Goal: Task Accomplishment & Management: Use online tool/utility

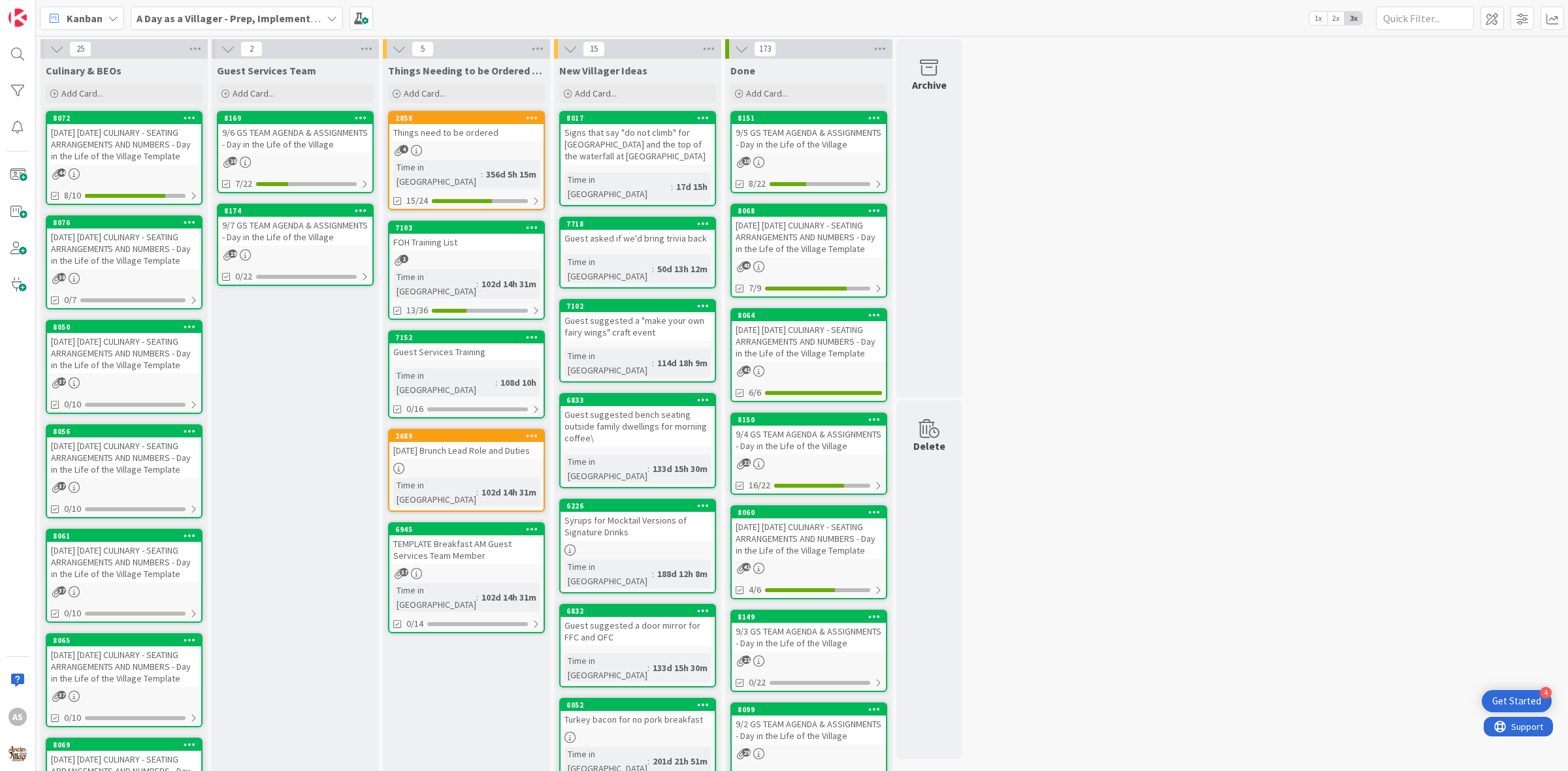
click at [108, 241] on div "[DATE] [DATE] CULINARY - SEATING ARRANGEMENTS AND NUMBERS - Day in the Life of …" at bounding box center [124, 248] width 154 height 40
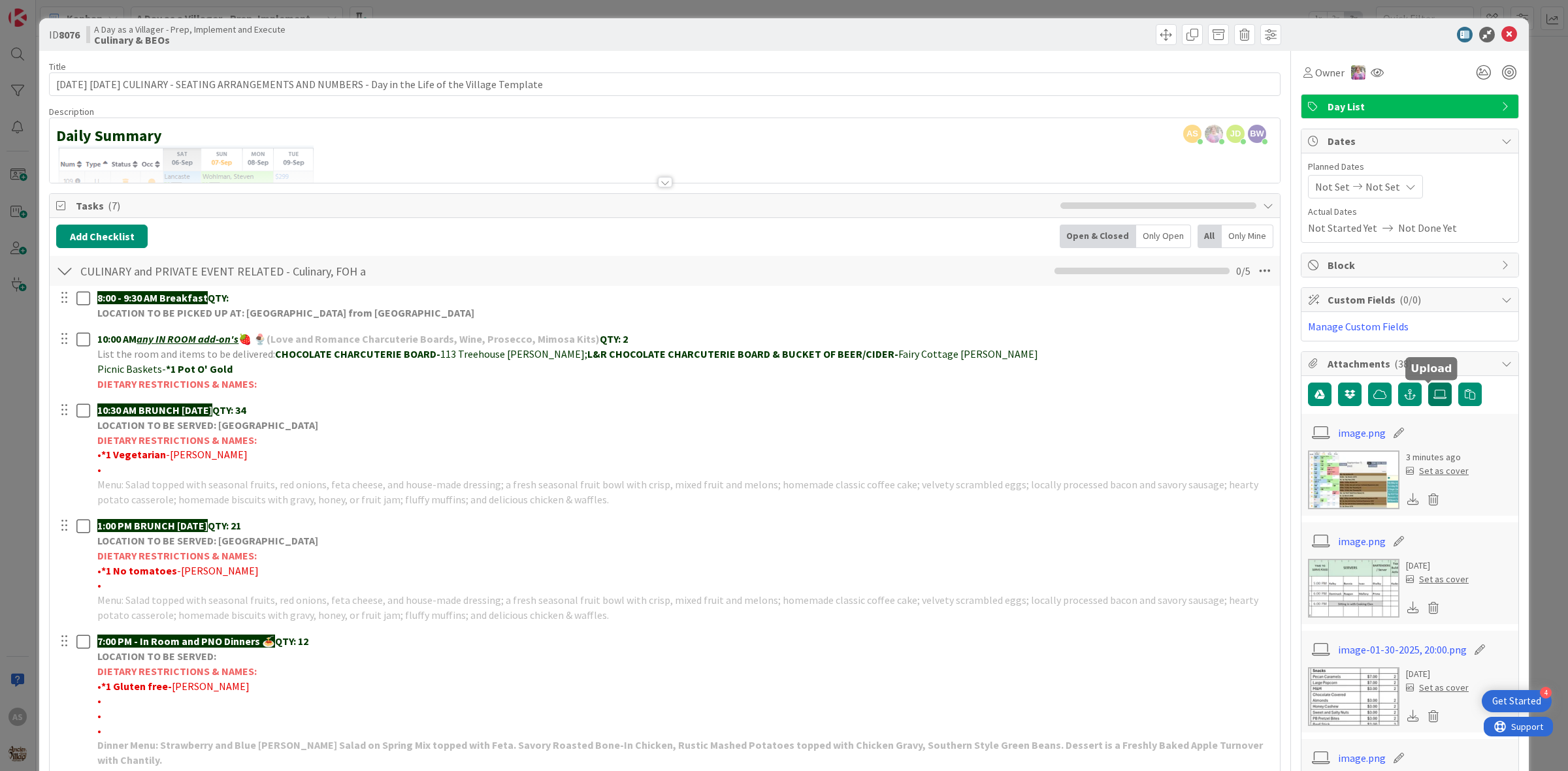
click at [1434, 396] on icon at bounding box center [1439, 394] width 13 height 11
click at [1428, 383] on input "file" at bounding box center [1428, 383] width 0 height 0
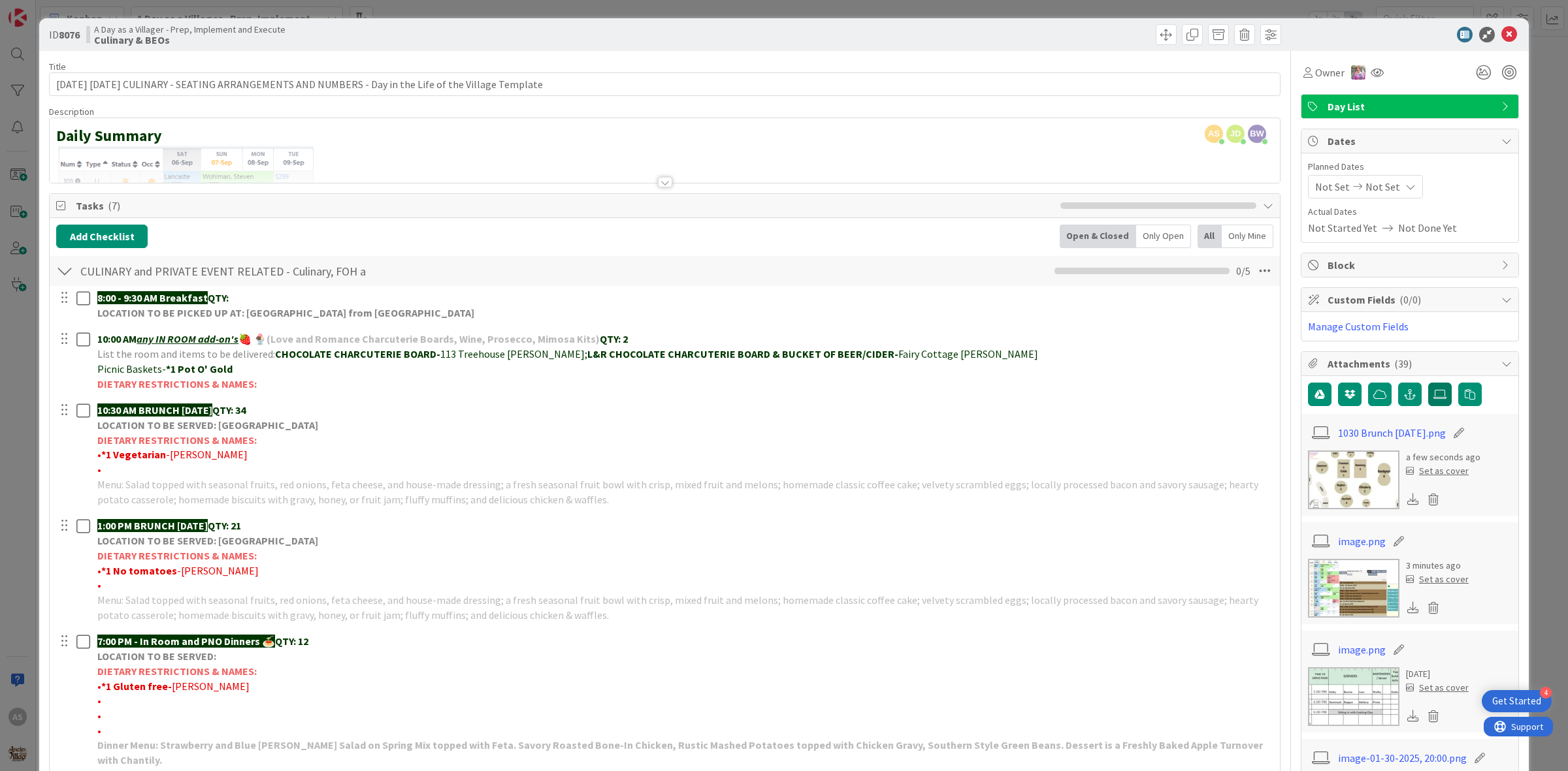
click at [1432, 402] on label at bounding box center [1439, 394] width 24 height 24
click at [1428, 383] on input "file" at bounding box center [1428, 383] width 0 height 0
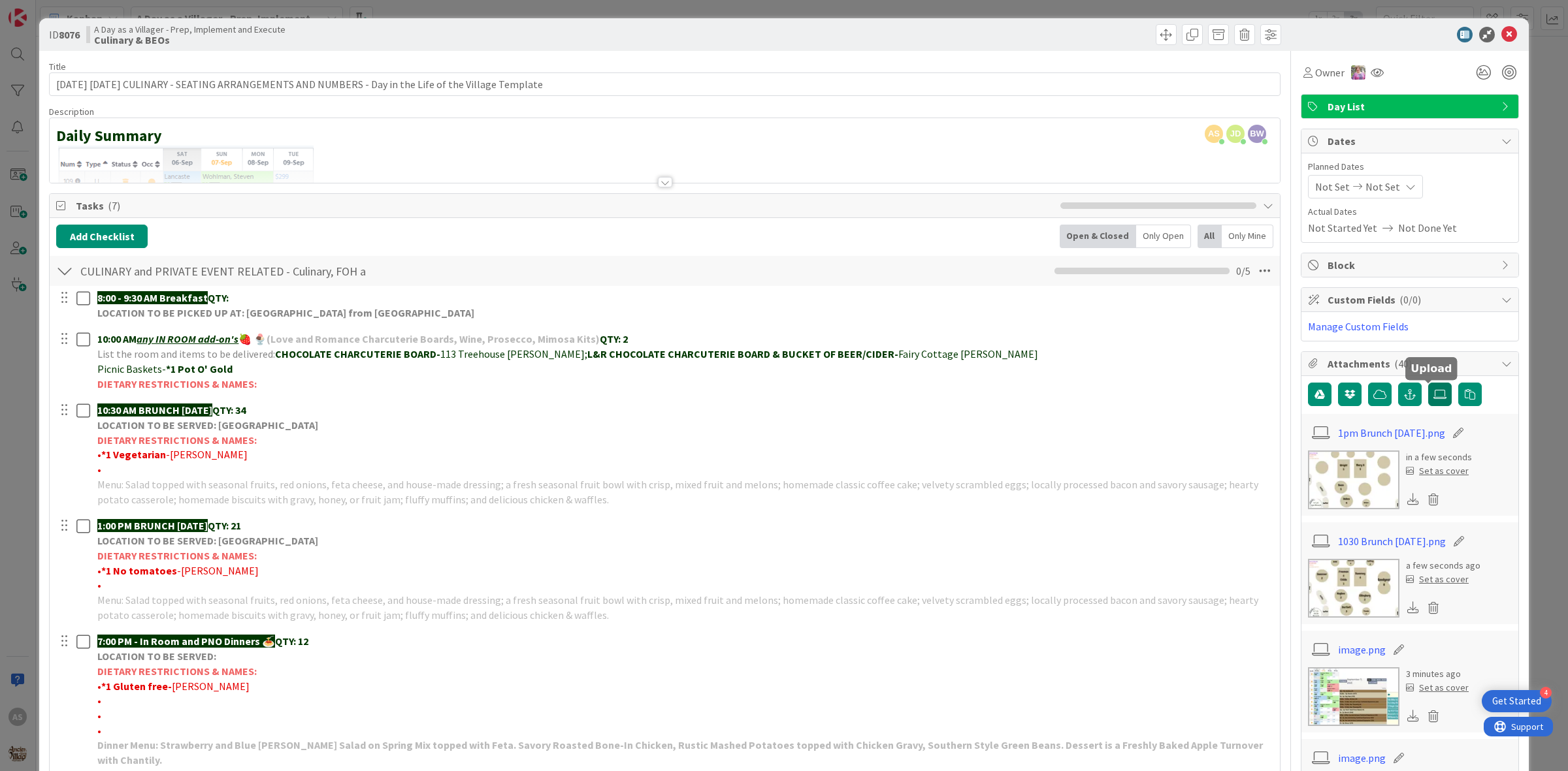
click at [1430, 406] on label at bounding box center [1439, 394] width 24 height 24
click at [1428, 383] on input "file" at bounding box center [1428, 383] width 0 height 0
click at [1501, 31] on icon at bounding box center [1509, 34] width 16 height 16
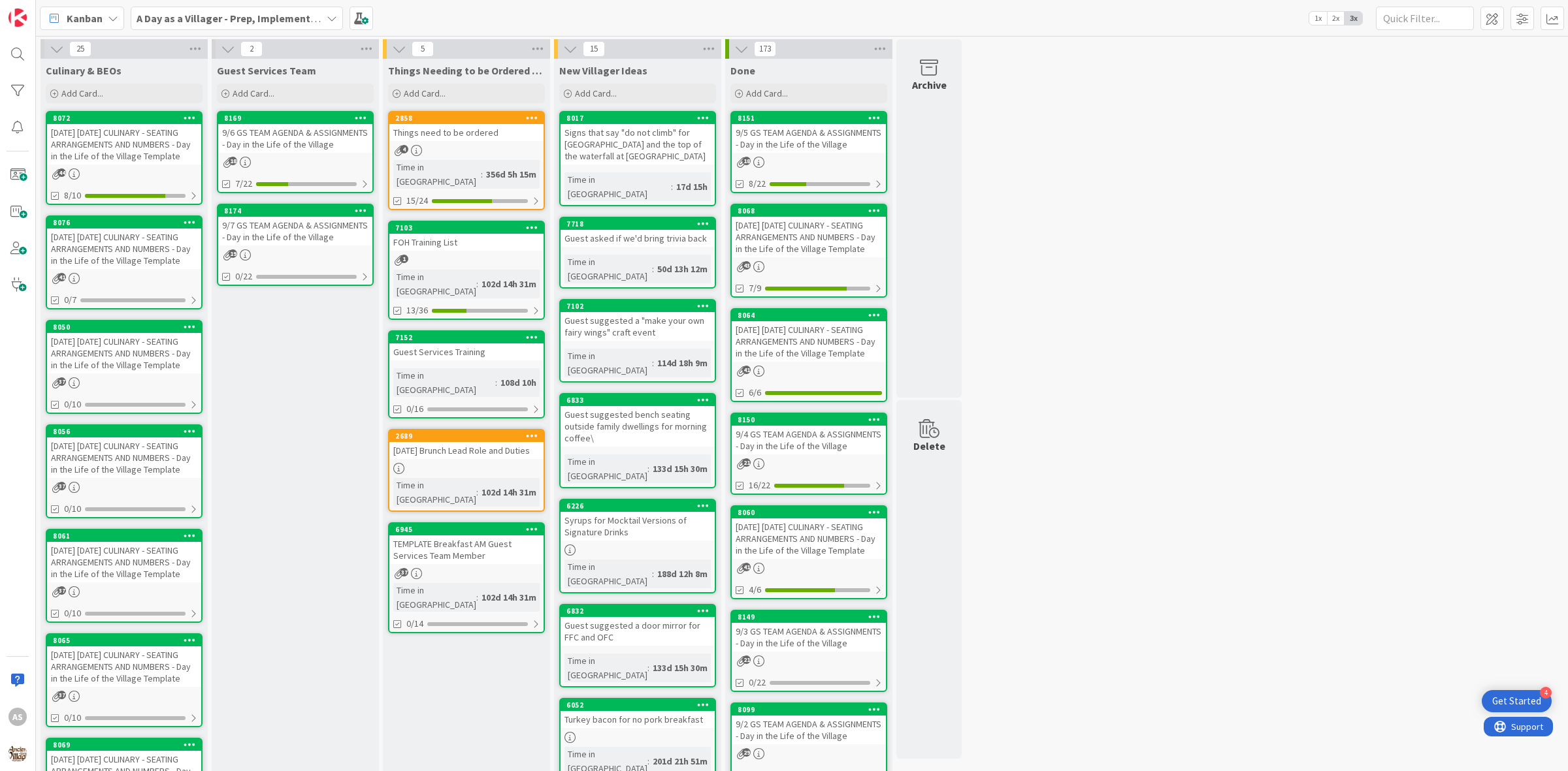
click at [161, 370] on link "8050 [DATE] [DATE] CULINARY - SEATING ARRANGEMENTS AND NUMBERS - Day in the Lif…" at bounding box center [125, 367] width 157 height 94
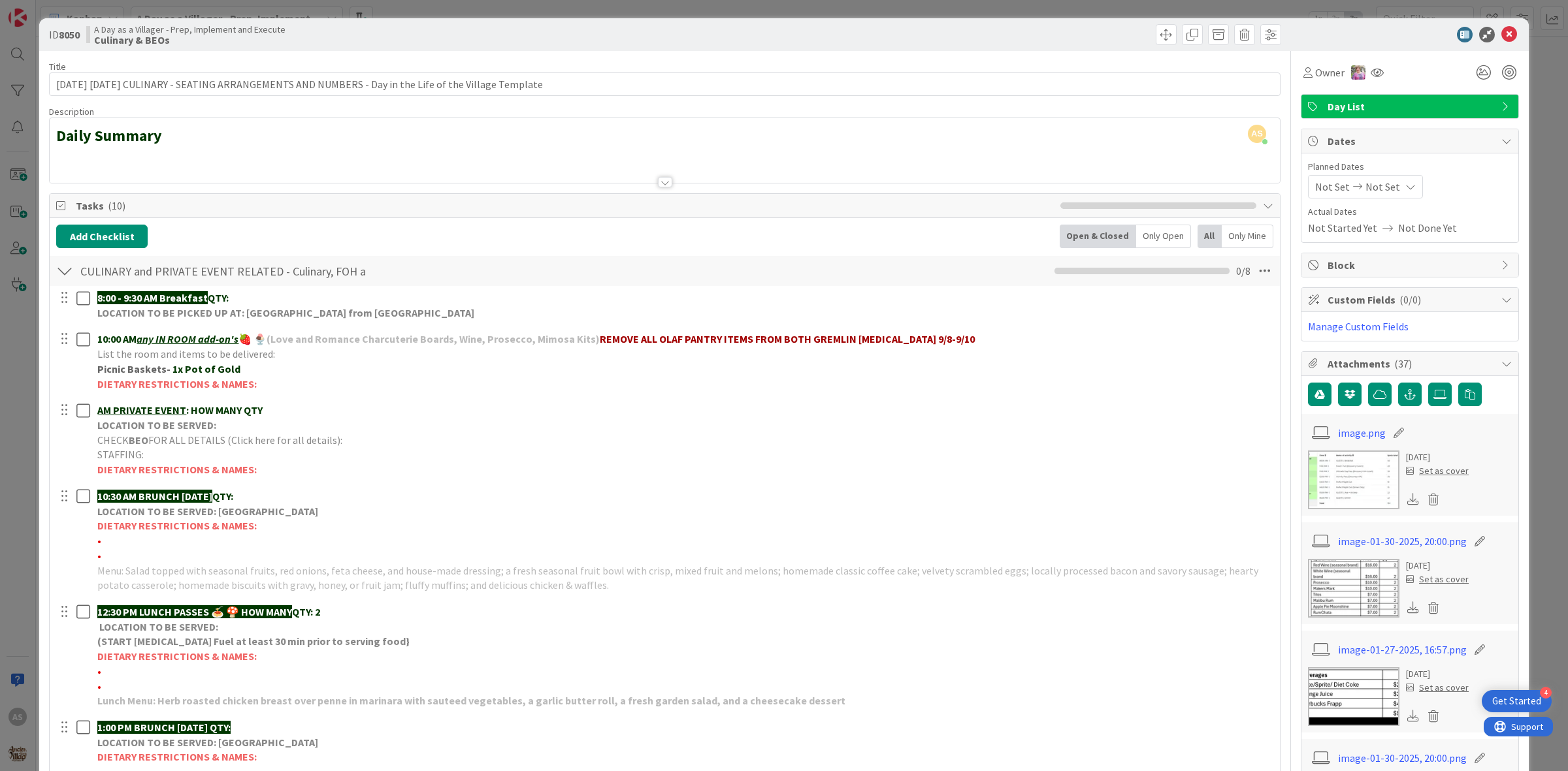
drag, startPoint x: 308, startPoint y: 89, endPoint x: 638, endPoint y: 54, distance: 331.9
click at [1501, 30] on icon at bounding box center [1509, 34] width 16 height 16
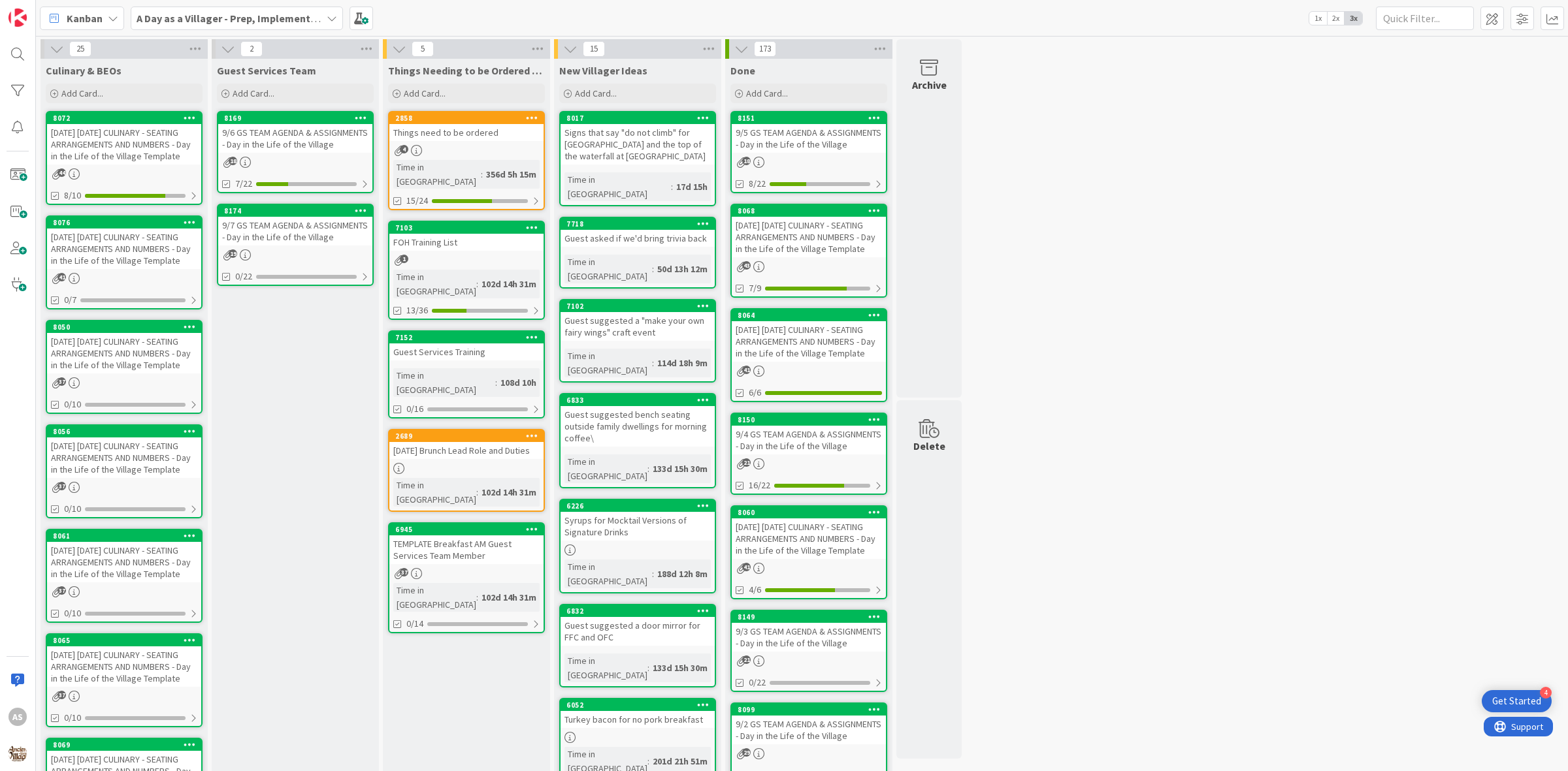
click at [307, 233] on div "9/7 GS TEAM AGENDA & ASSIGNMENTS - Day in the Life of the Village" at bounding box center [294, 231] width 154 height 28
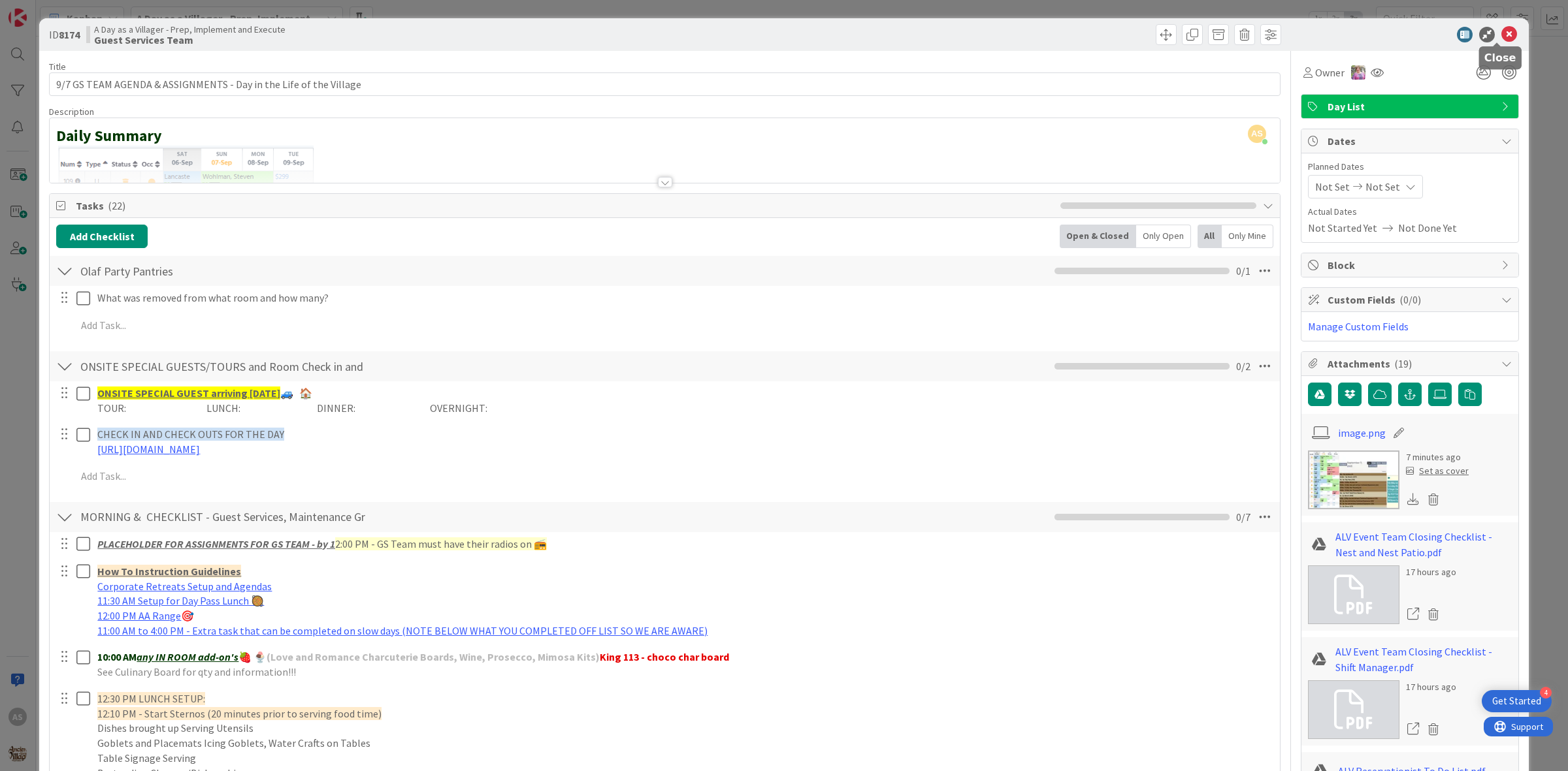
click at [1501, 39] on icon at bounding box center [1509, 34] width 16 height 16
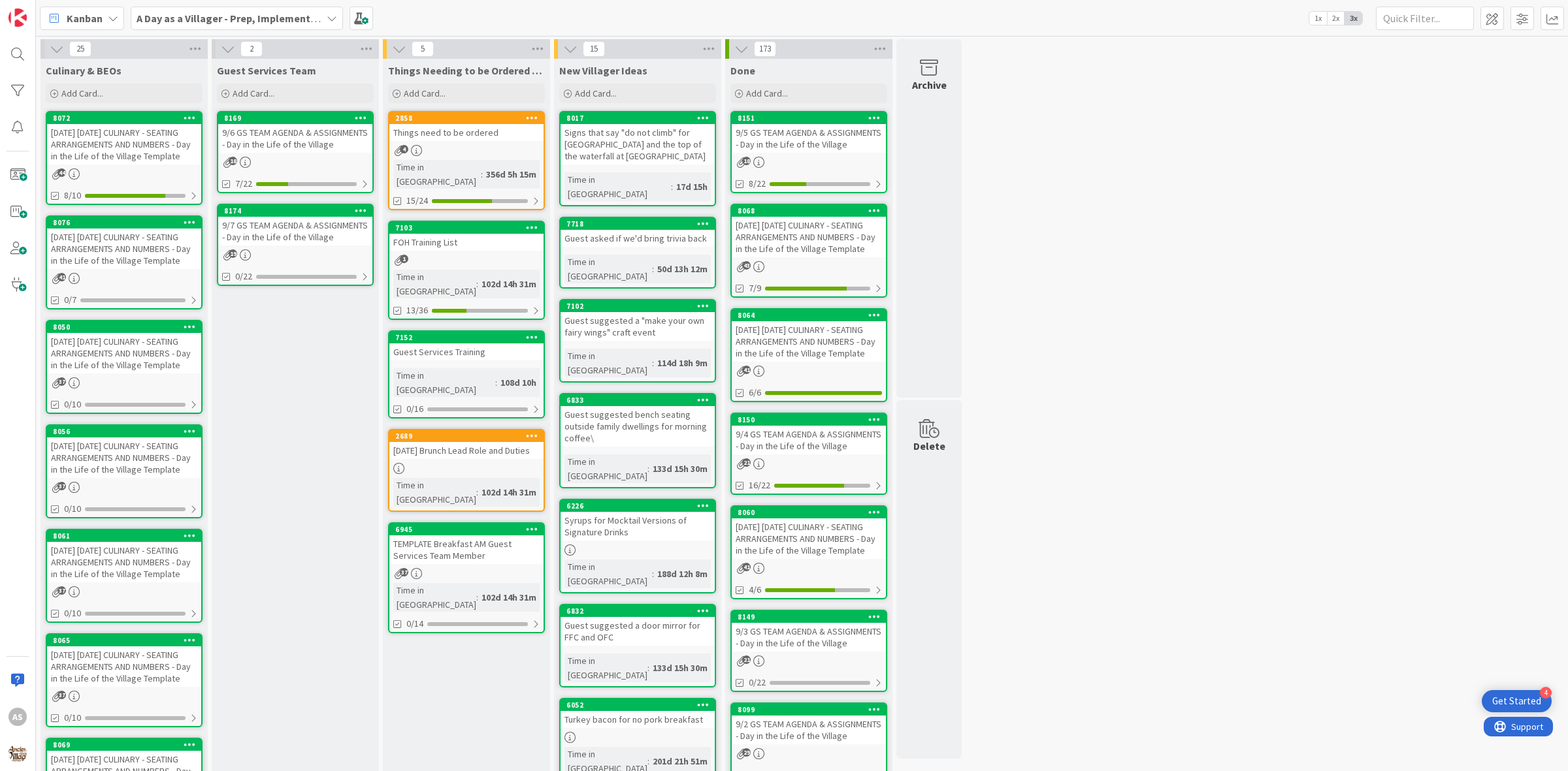
click at [89, 253] on div "[DATE] [DATE] CULINARY - SEATING ARRANGEMENTS AND NUMBERS - Day in the Life of …" at bounding box center [124, 248] width 154 height 40
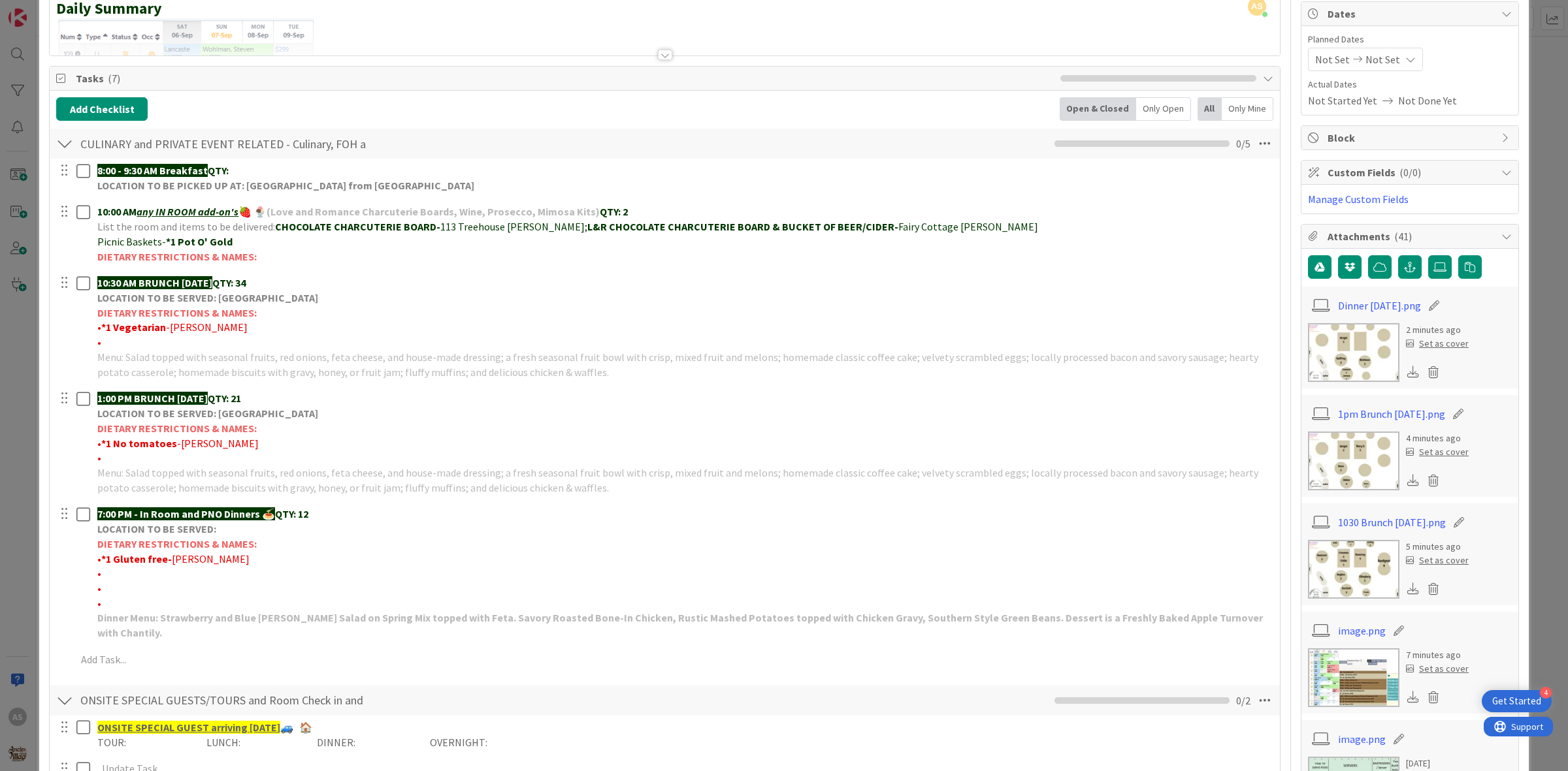
scroll to position [163, 0]
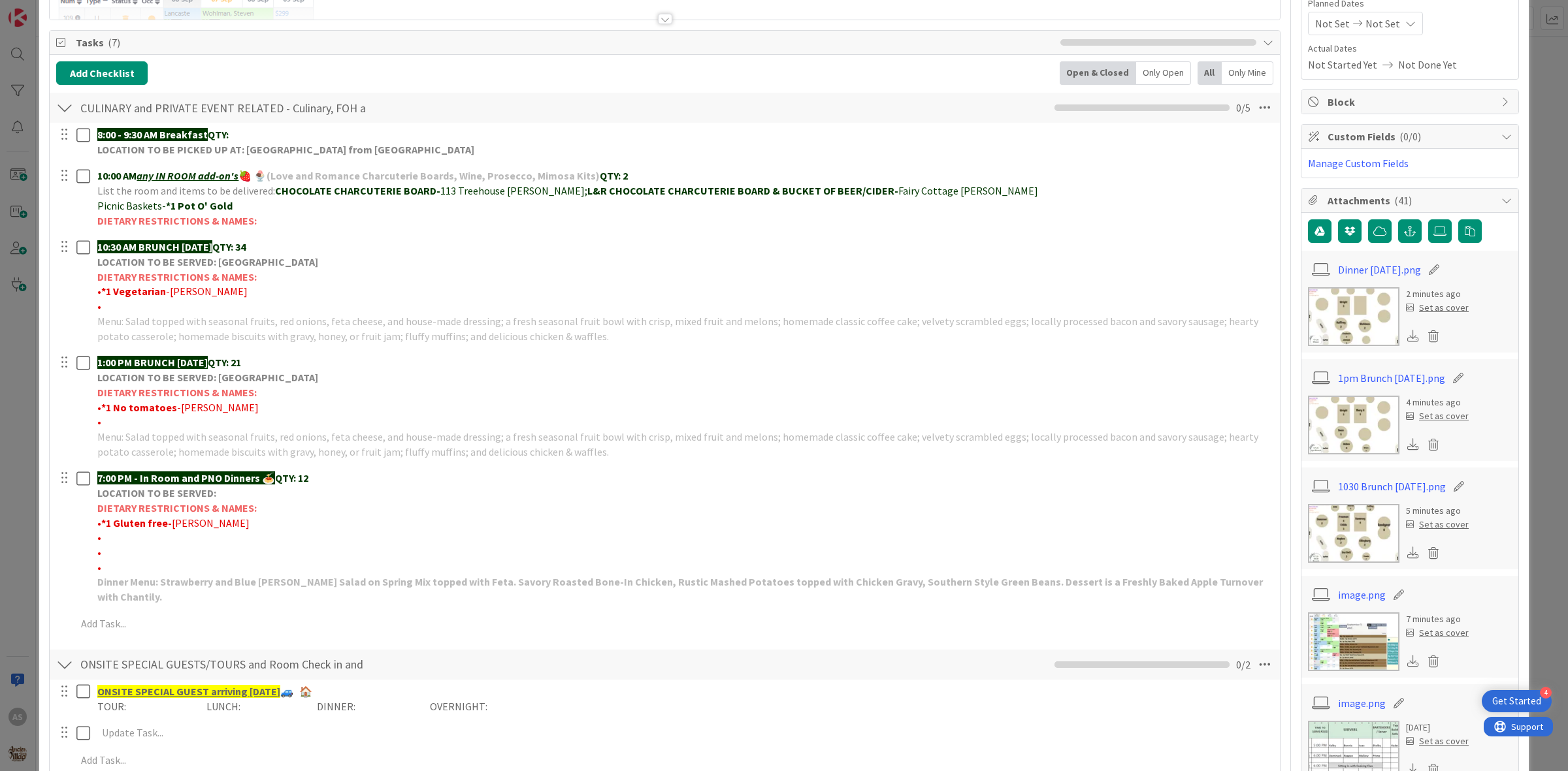
click at [1362, 546] on img at bounding box center [1353, 534] width 91 height 59
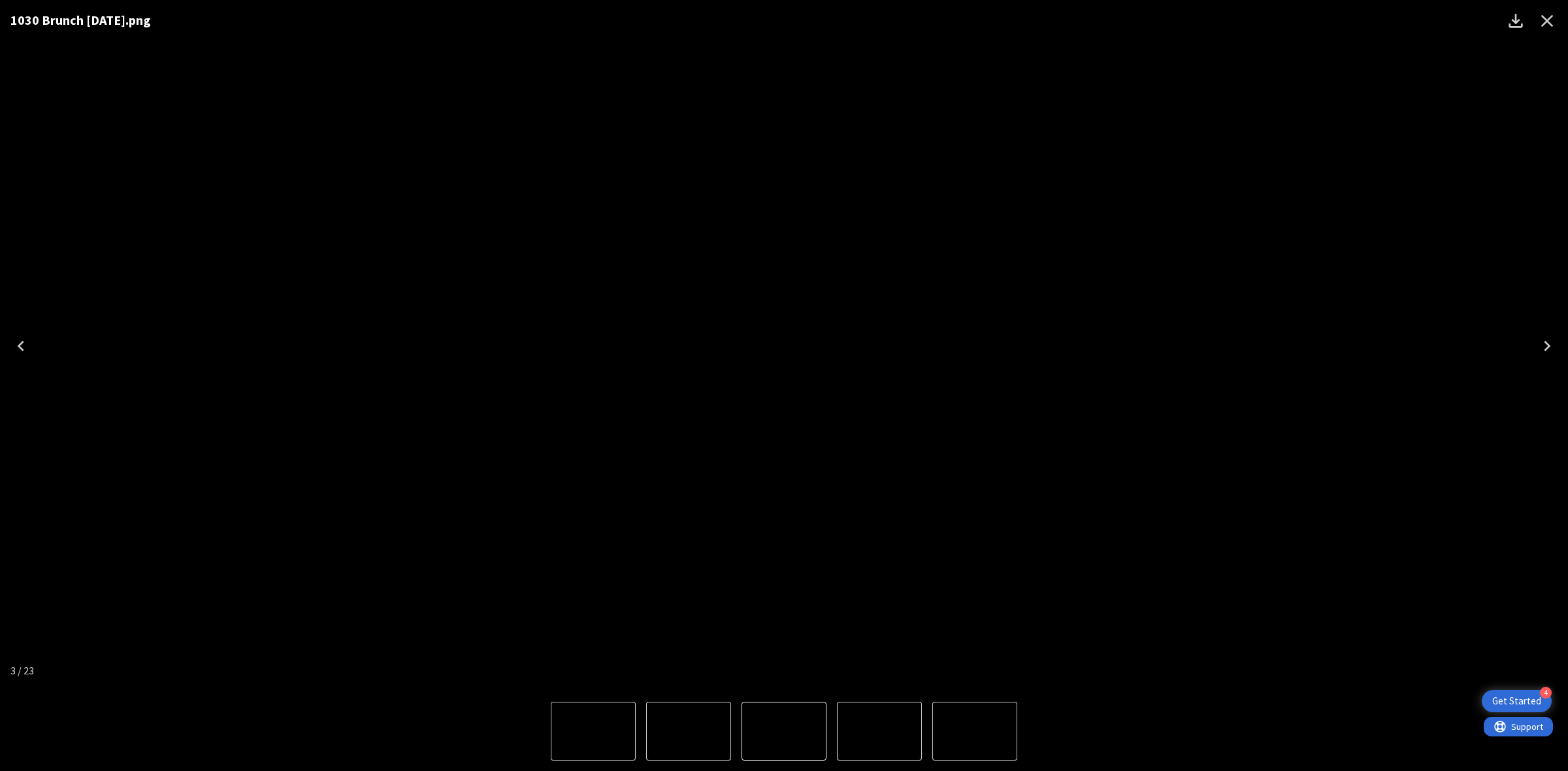
click at [1542, 18] on icon "Close" at bounding box center [1546, 21] width 21 height 21
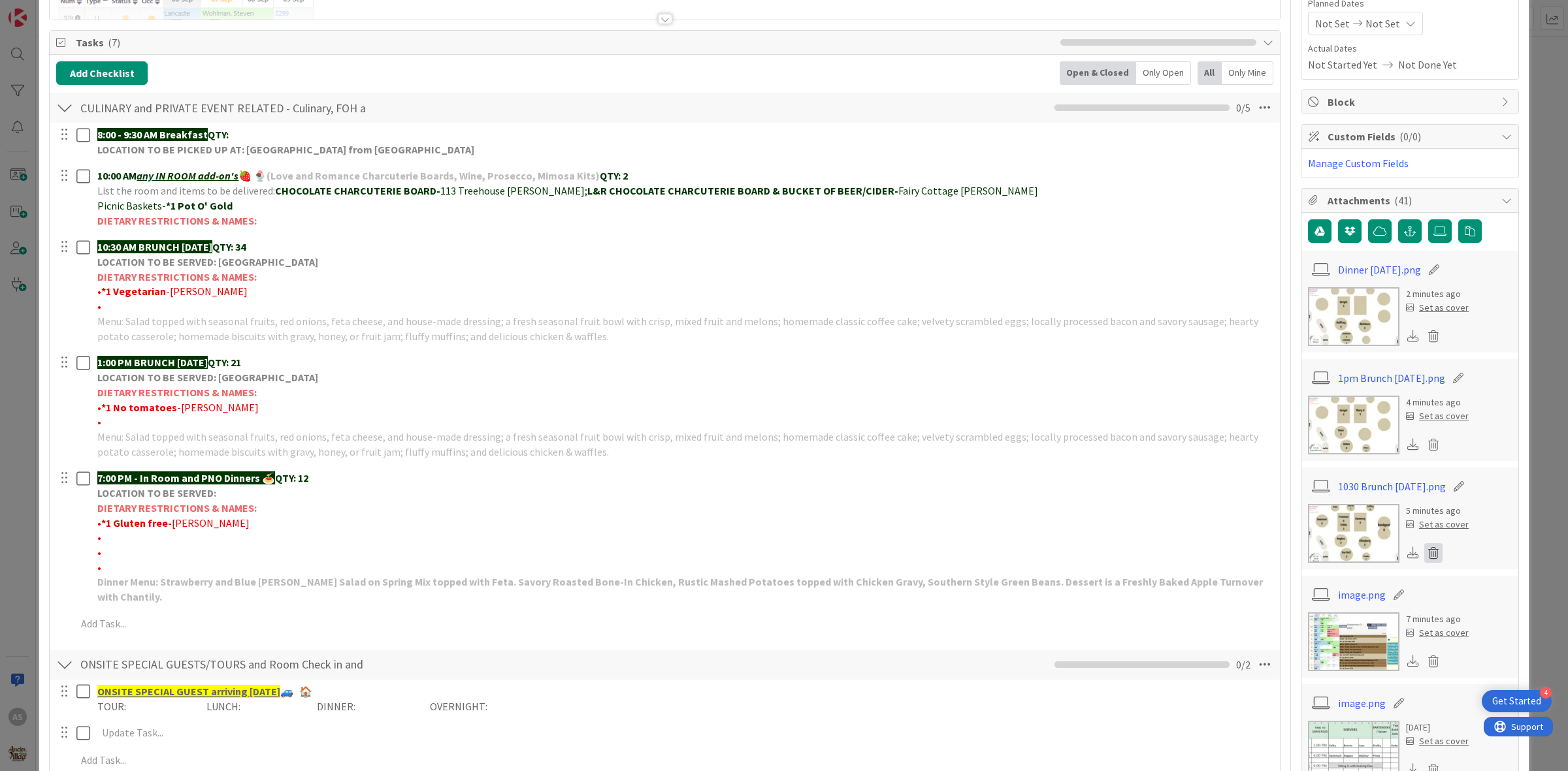
click at [1424, 560] on icon at bounding box center [1433, 553] width 19 height 20
click at [1301, 618] on button "Delete" at bounding box center [1312, 617] width 49 height 24
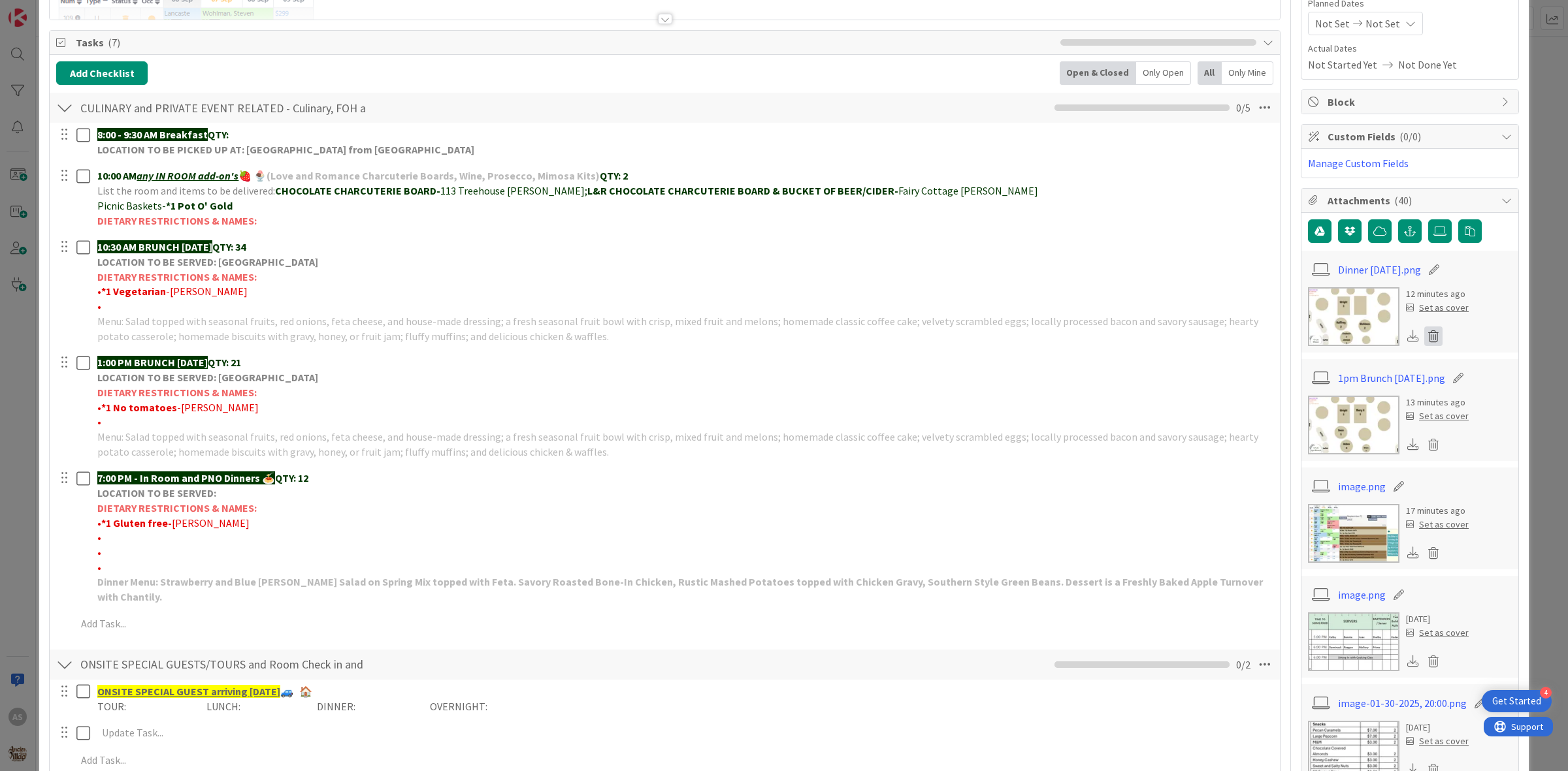
click at [1424, 338] on icon at bounding box center [1433, 336] width 19 height 20
click at [1304, 398] on button "Delete" at bounding box center [1312, 400] width 49 height 24
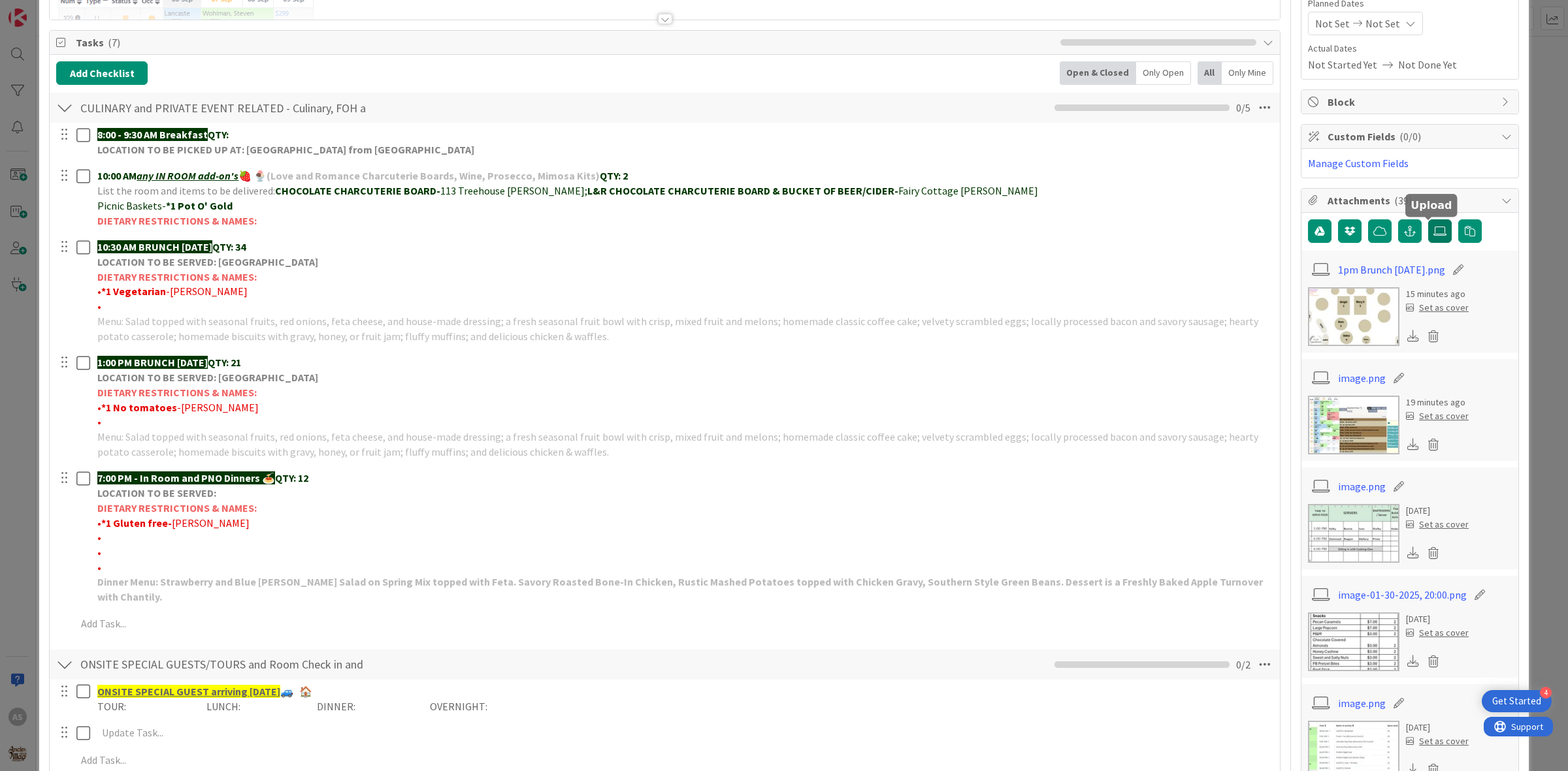
click at [1430, 239] on label at bounding box center [1439, 231] width 24 height 24
click at [1428, 220] on input "file" at bounding box center [1428, 220] width 0 height 0
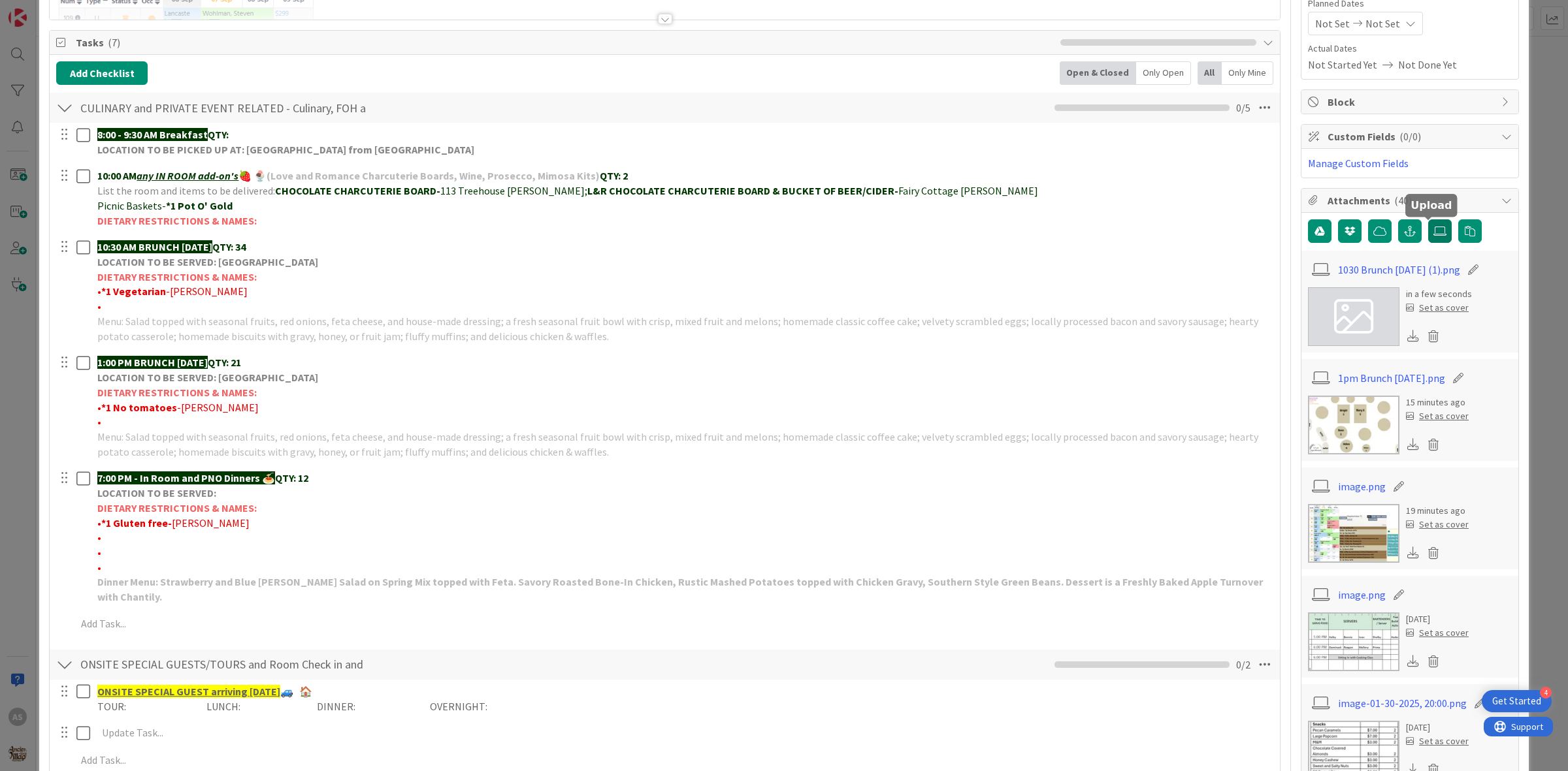
click at [1428, 238] on label at bounding box center [1439, 231] width 24 height 24
click at [1428, 220] on input "file" at bounding box center [1428, 220] width 0 height 0
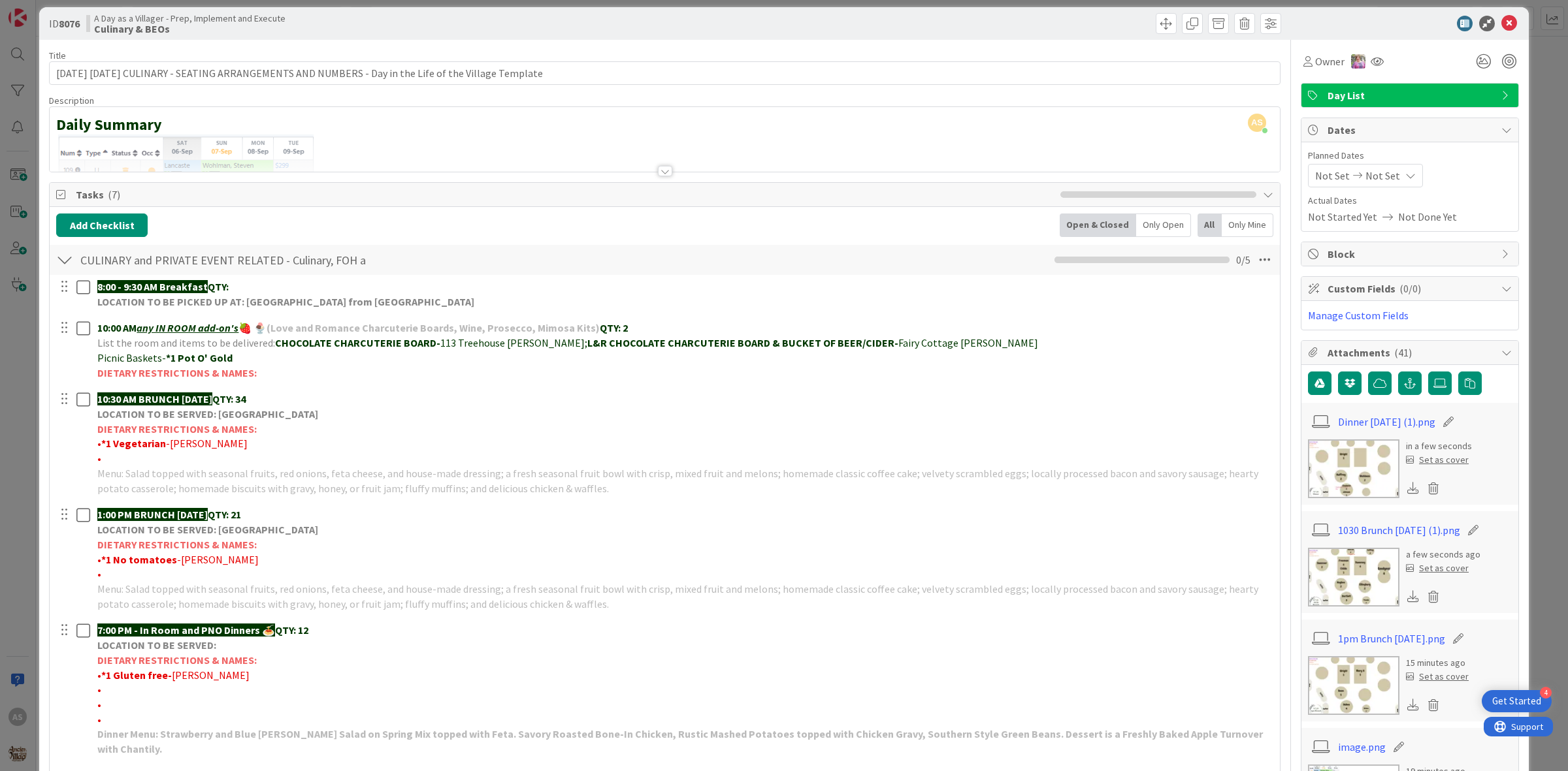
scroll to position [0, 0]
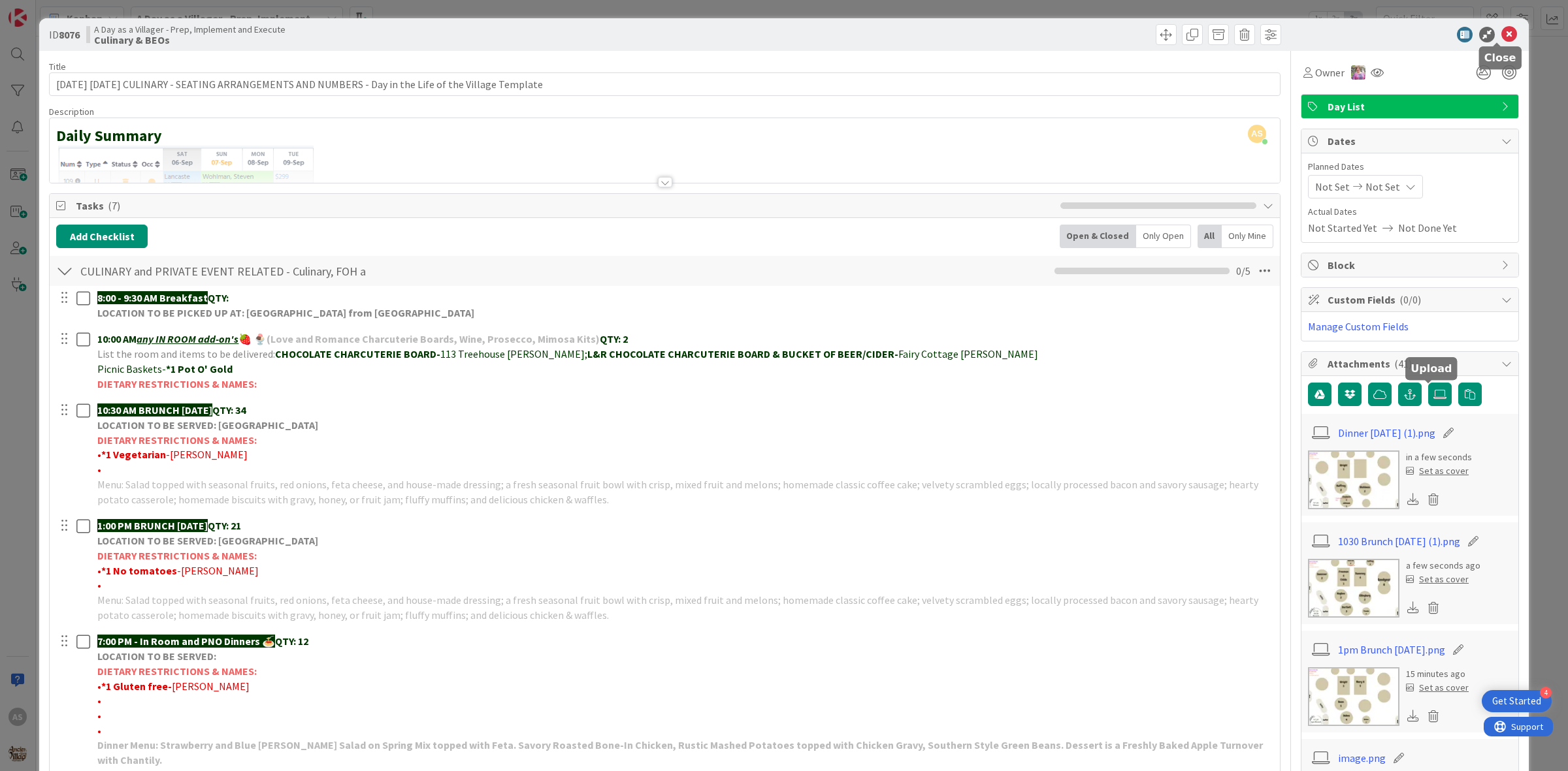
click at [1503, 36] on icon at bounding box center [1509, 34] width 16 height 16
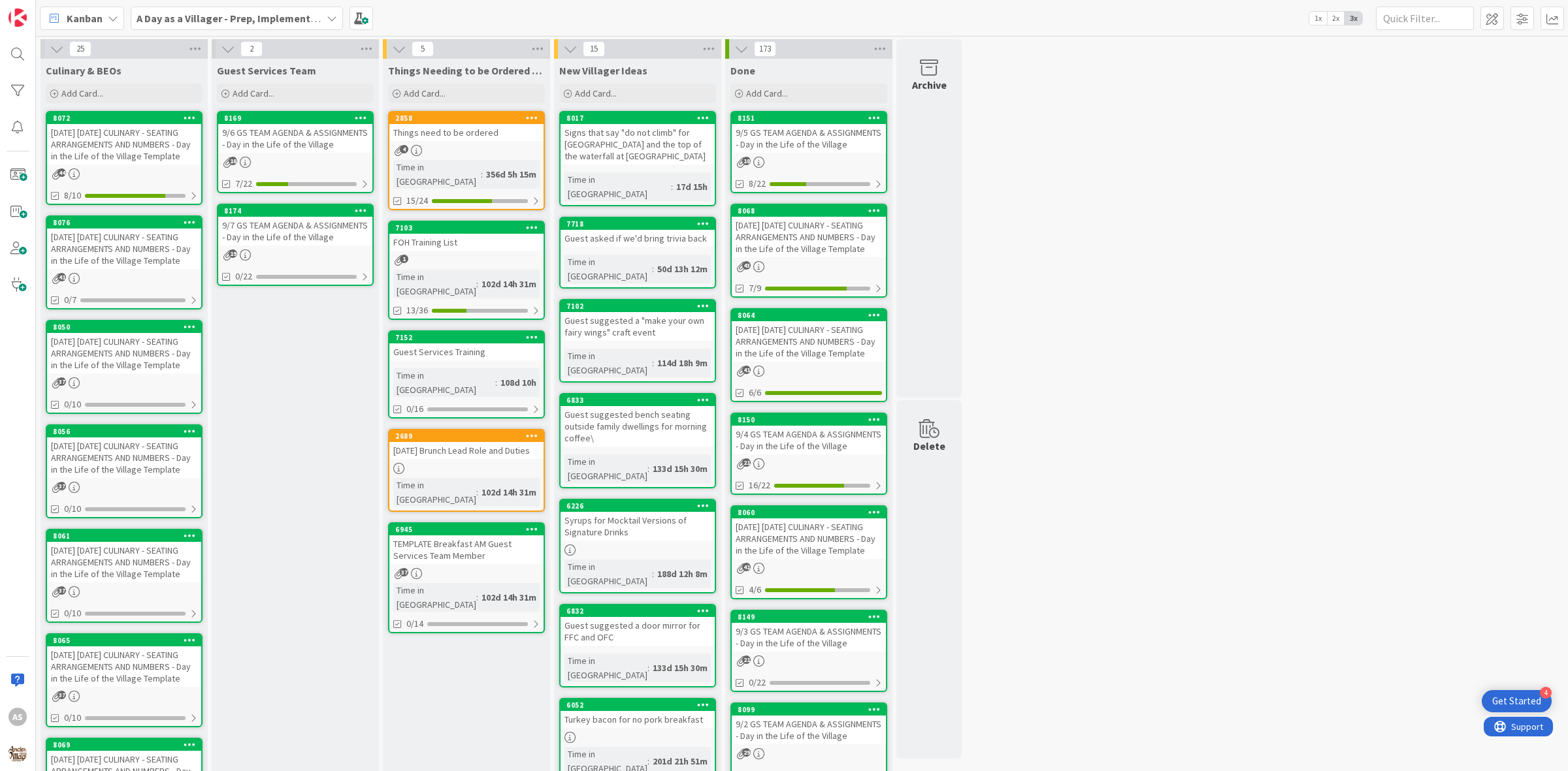
click at [250, 137] on div "9/6 GS TEAM AGENDA & ASSIGNMENTS - Day in the Life of the Village" at bounding box center [294, 137] width 154 height 28
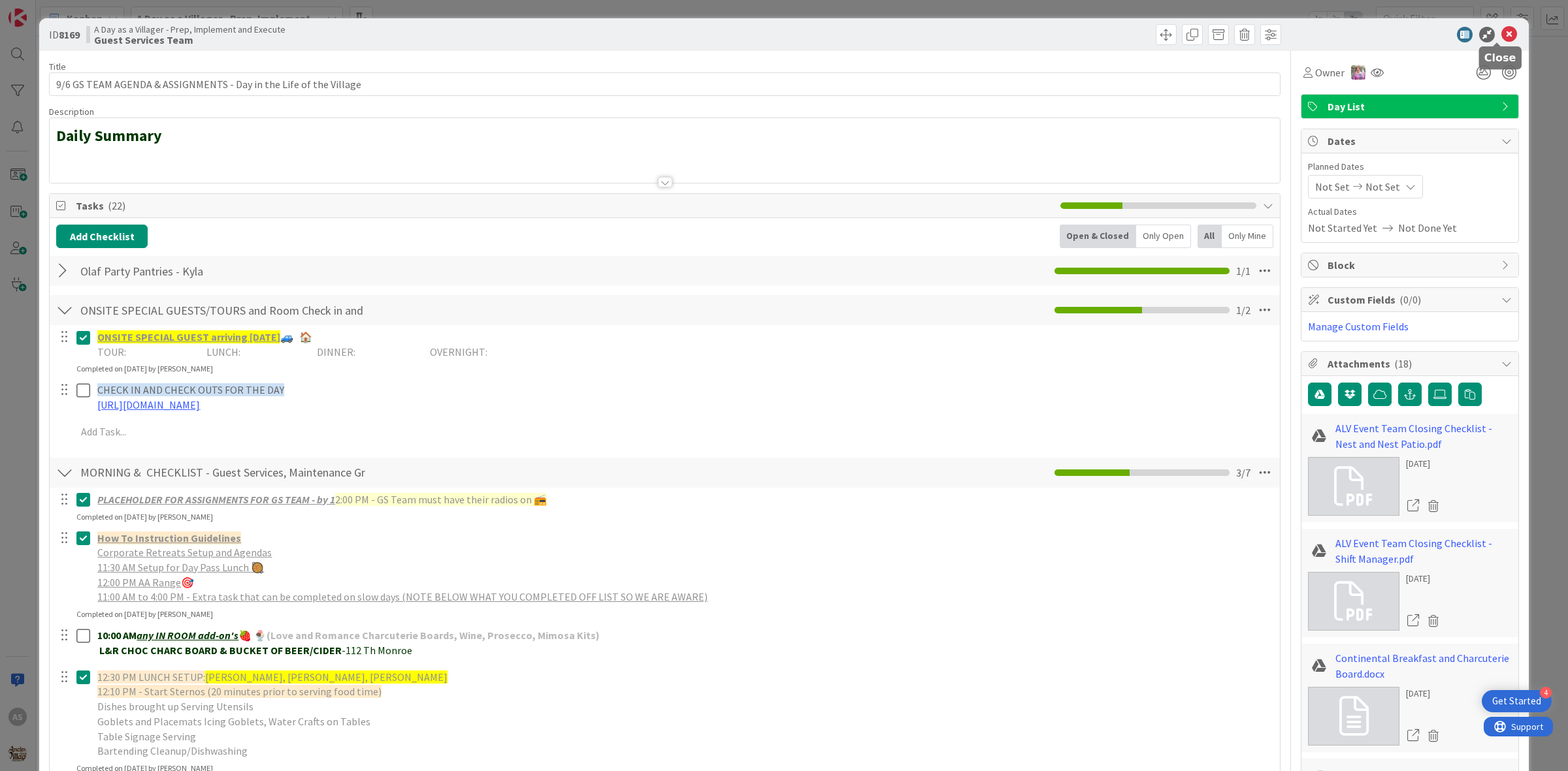
click at [1501, 29] on icon at bounding box center [1509, 34] width 16 height 16
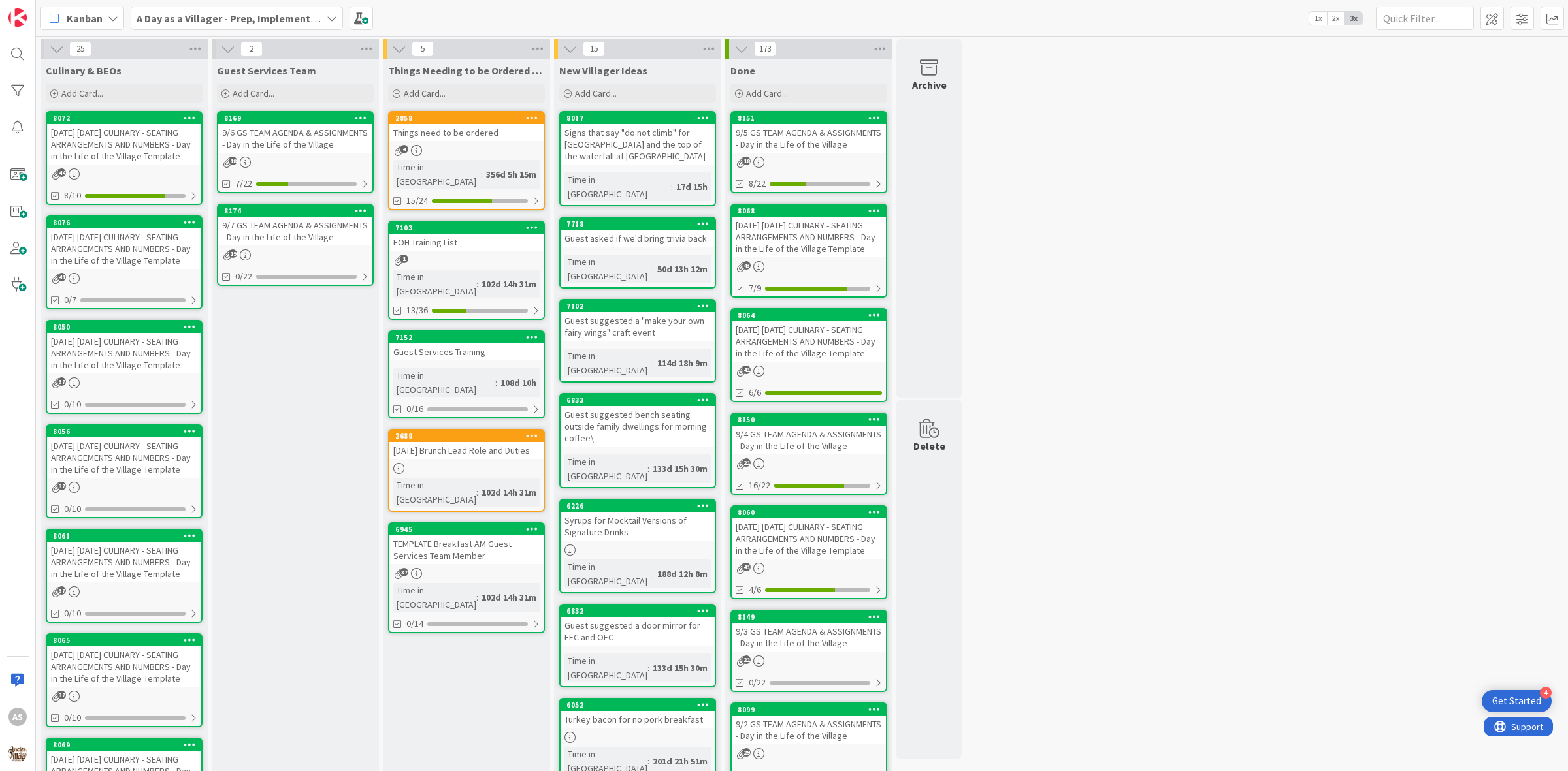
click at [316, 221] on div "9/7 GS TEAM AGENDA & ASSIGNMENTS - Day in the Life of the Village" at bounding box center [294, 231] width 154 height 28
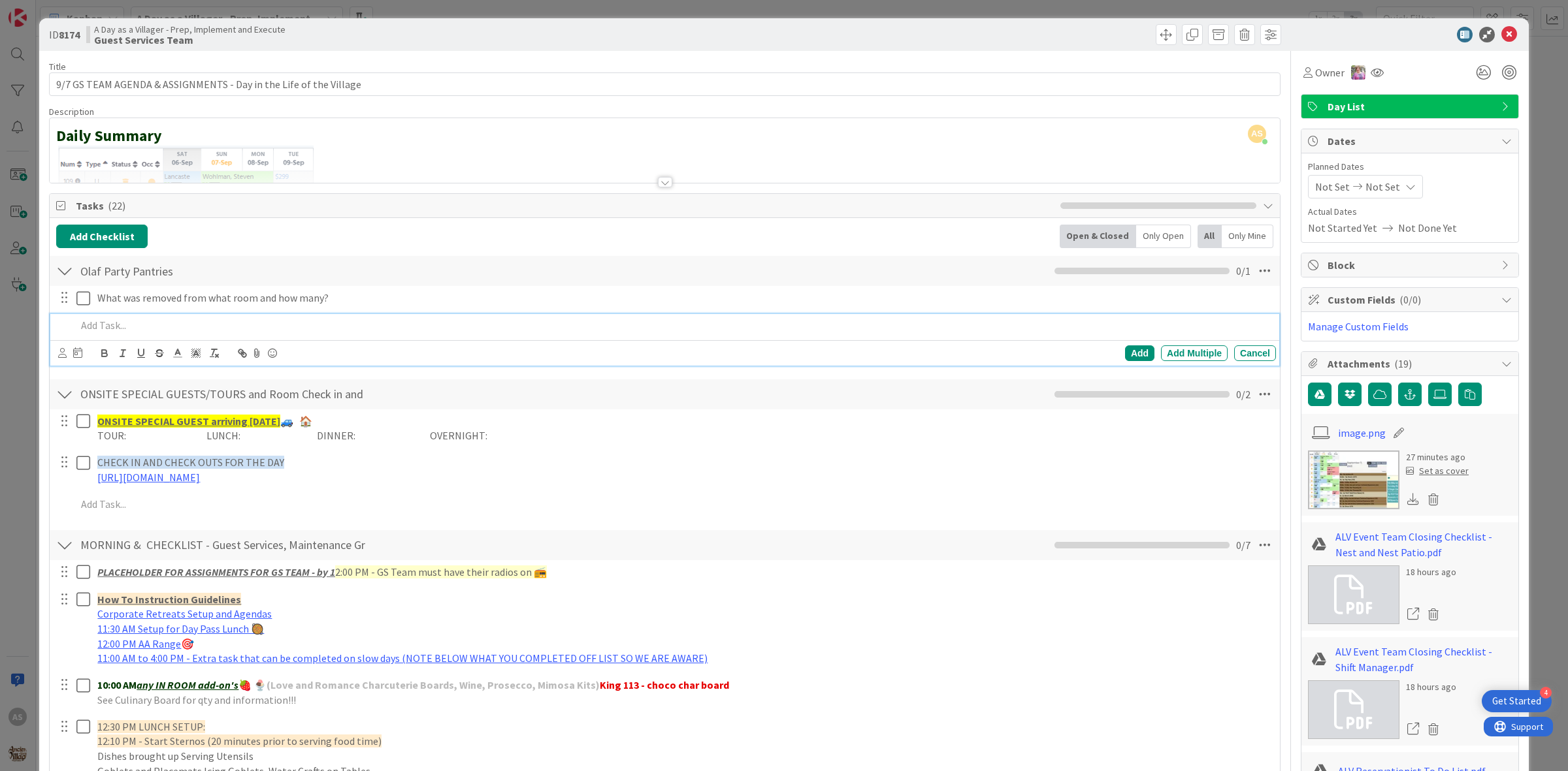
click at [141, 328] on p at bounding box center [673, 325] width 1194 height 15
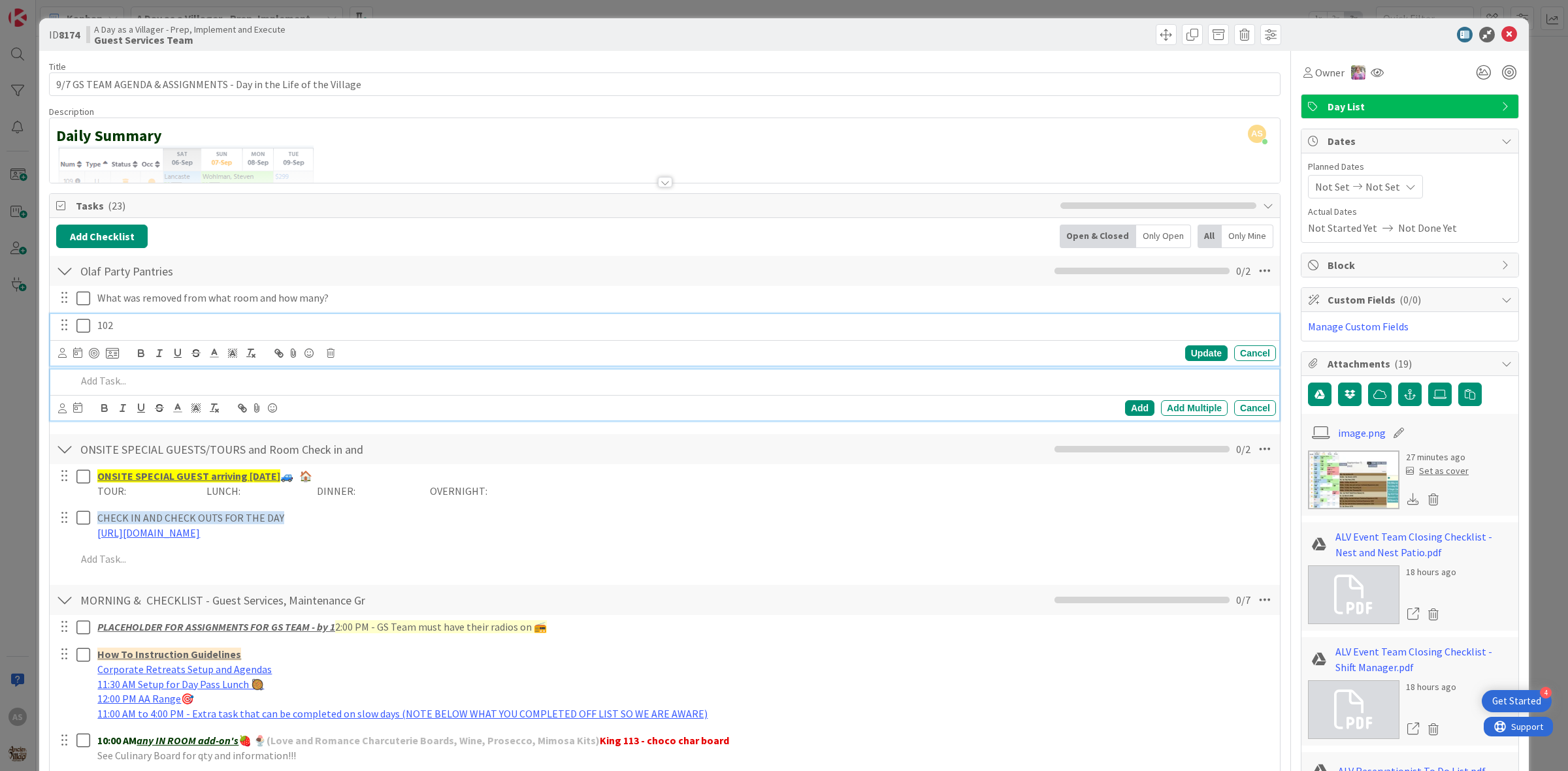
click at [141, 328] on p "102" at bounding box center [684, 325] width 1174 height 15
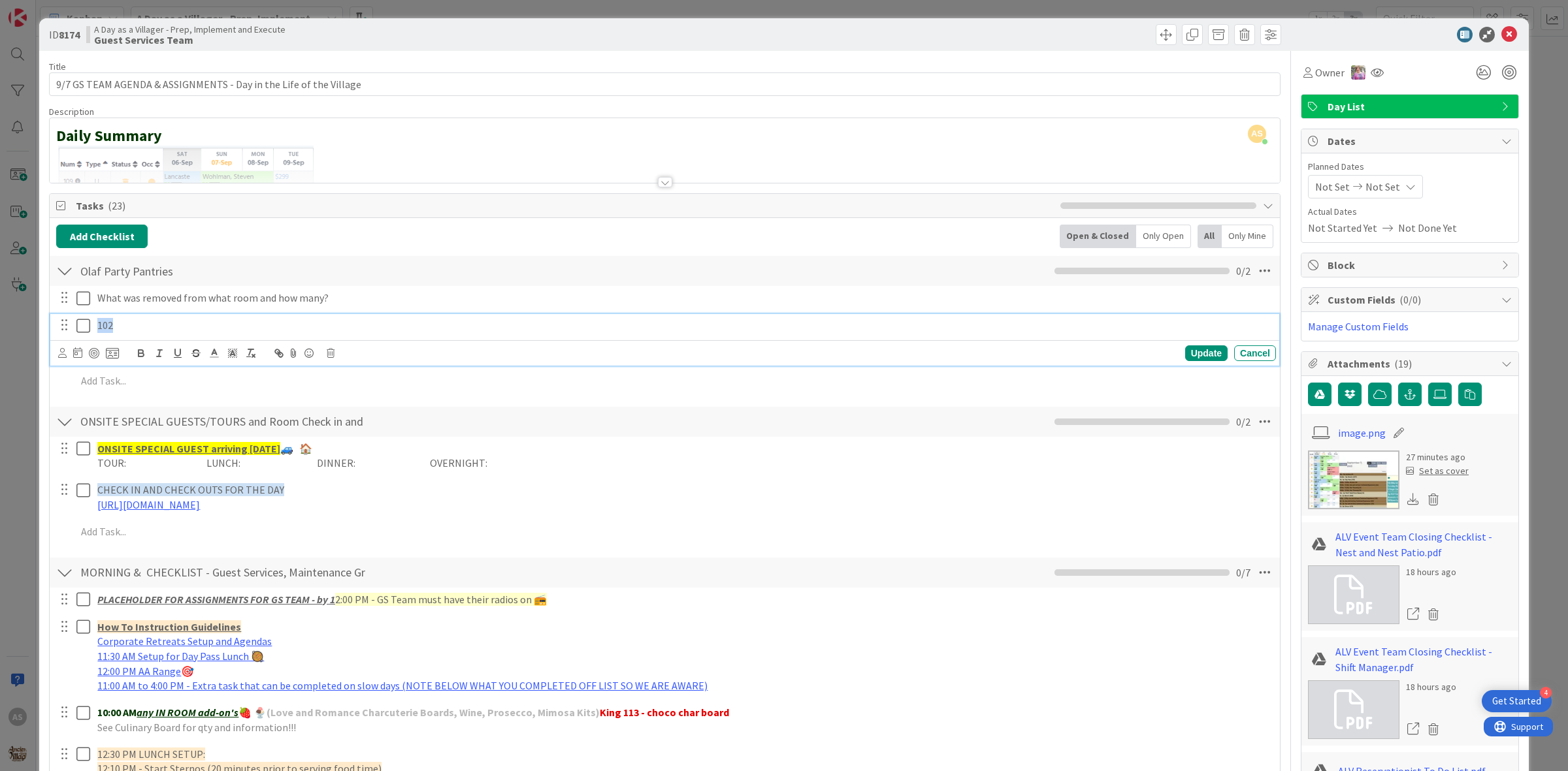
drag, startPoint x: 103, startPoint y: 319, endPoint x: 57, endPoint y: 318, distance: 46.0
click at [57, 318] on div "102" at bounding box center [666, 325] width 1221 height 23
click at [1238, 354] on div "Cancel" at bounding box center [1255, 353] width 42 height 16
drag, startPoint x: 126, startPoint y: 334, endPoint x: 67, endPoint y: 328, distance: 59.3
click at [67, 328] on div "102" at bounding box center [666, 325] width 1221 height 23
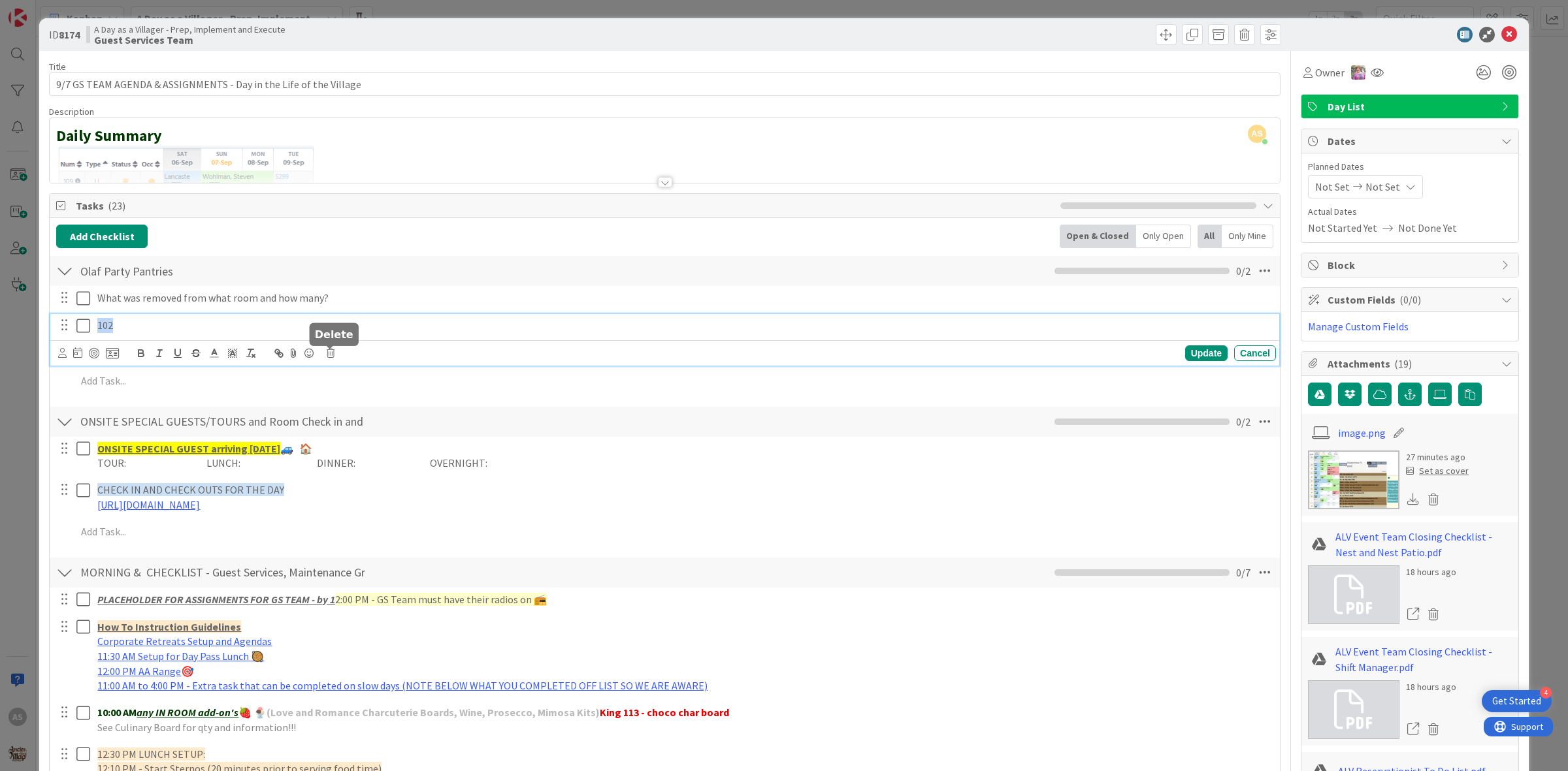
click at [328, 354] on icon at bounding box center [331, 353] width 8 height 9
click at [371, 408] on div "Delete" at bounding box center [363, 409] width 48 height 24
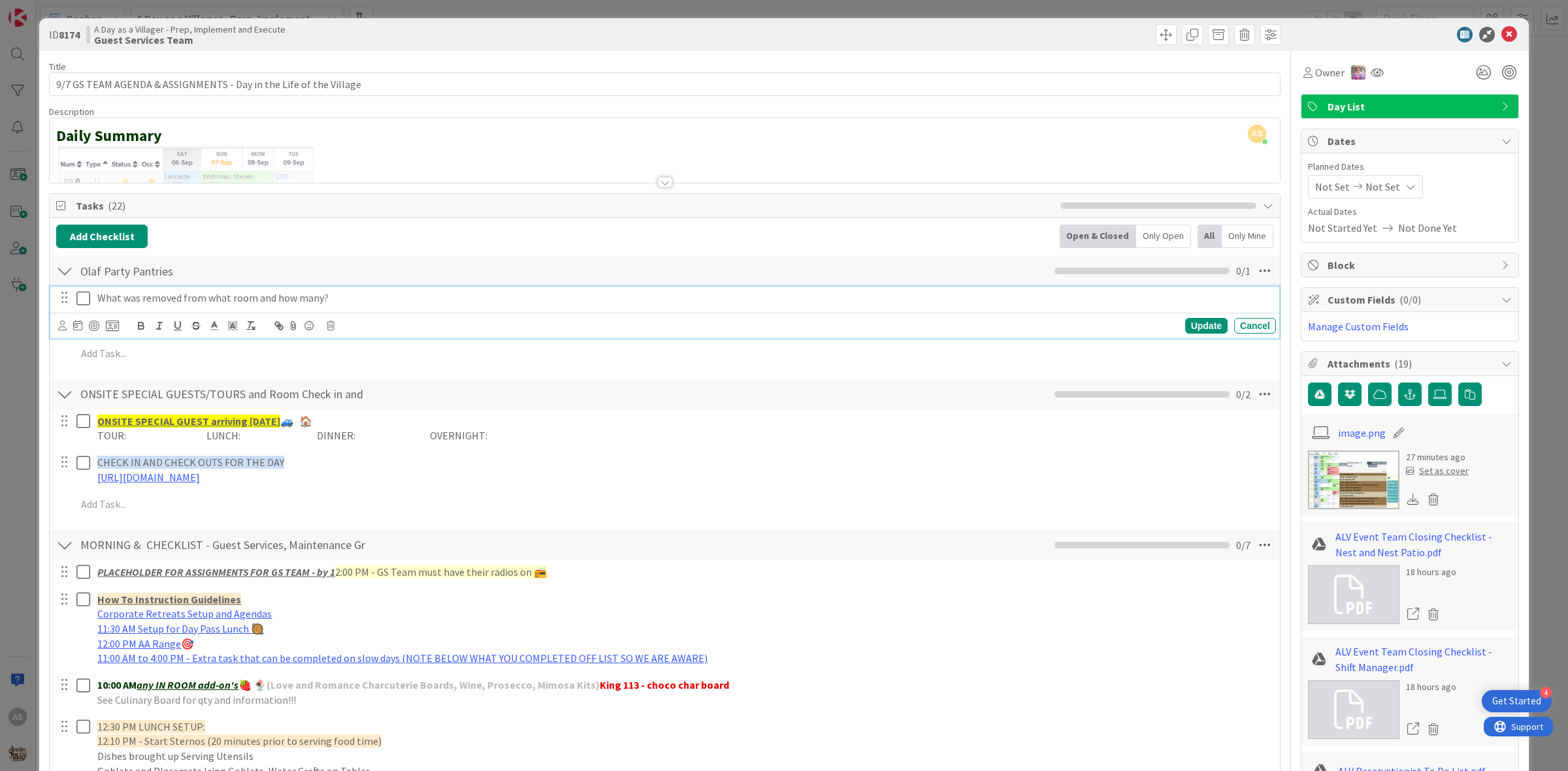
click at [343, 308] on div "What was removed from what room and how many?" at bounding box center [684, 297] width 1183 height 23
click at [370, 317] on div at bounding box center [674, 325] width 1205 height 23
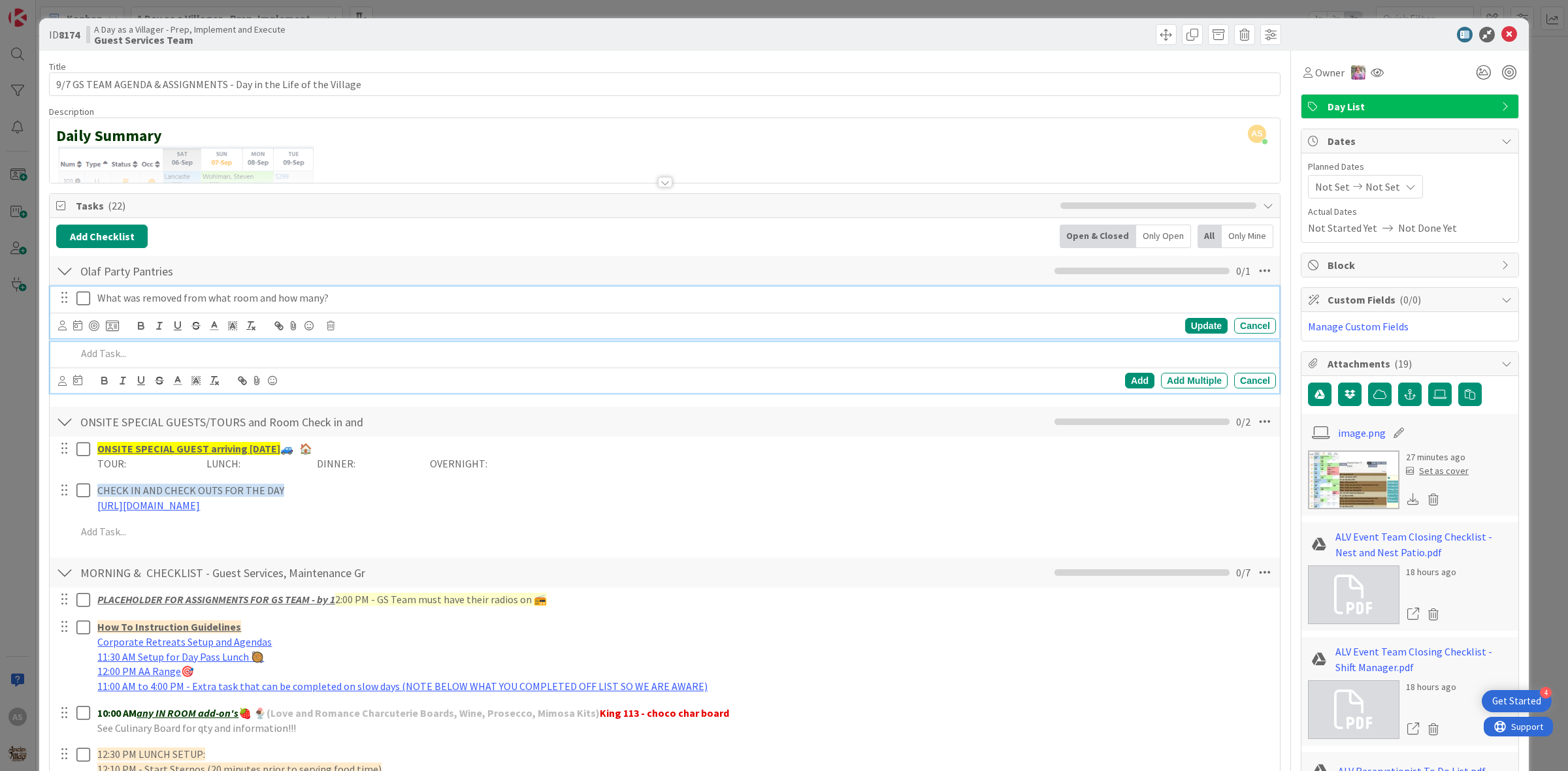
click at [354, 294] on p "What was removed from what room and how many?" at bounding box center [684, 297] width 1174 height 15
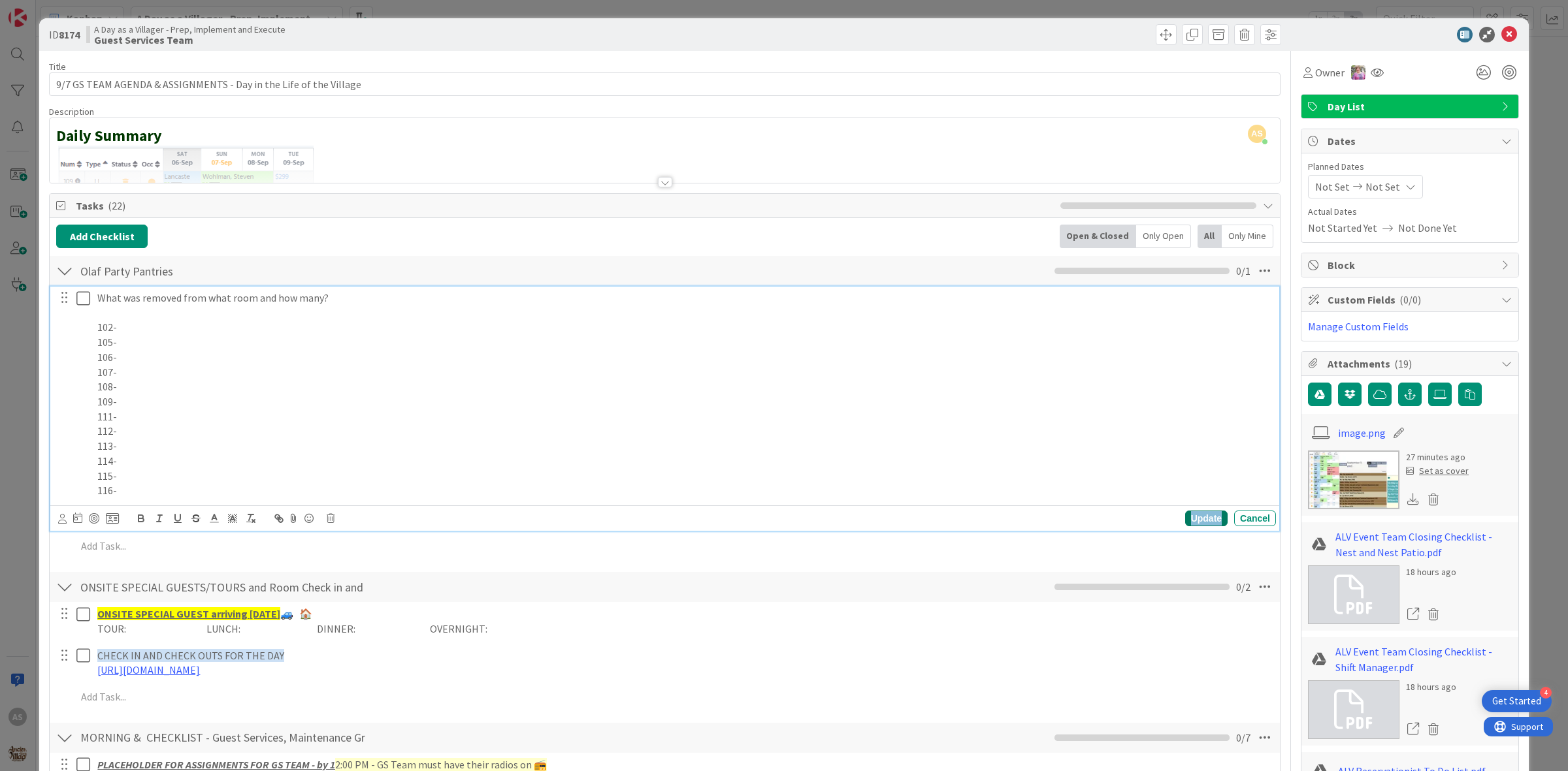
click at [1189, 521] on div "Update" at bounding box center [1206, 519] width 42 height 16
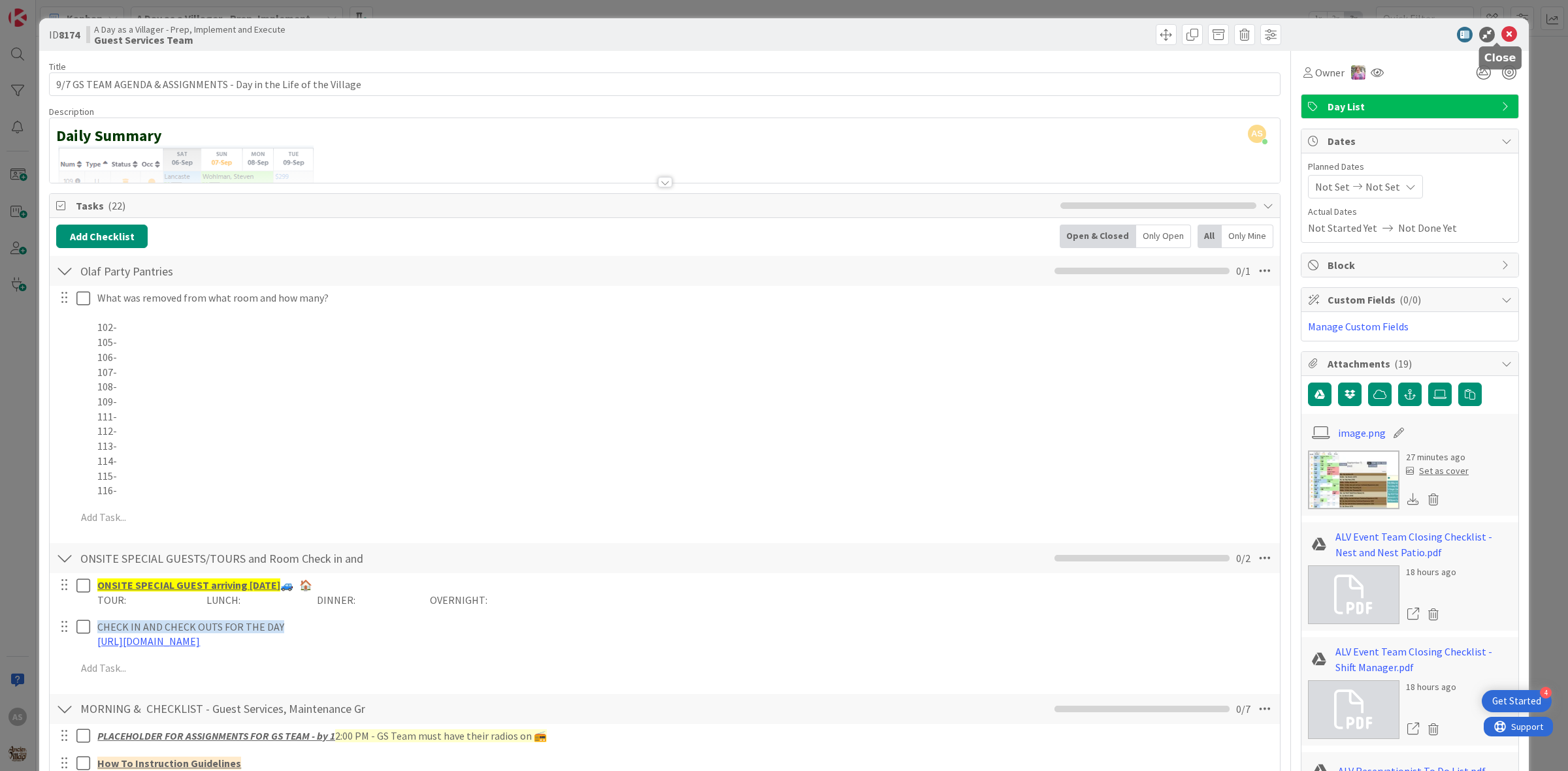
click at [1501, 31] on icon at bounding box center [1509, 34] width 16 height 16
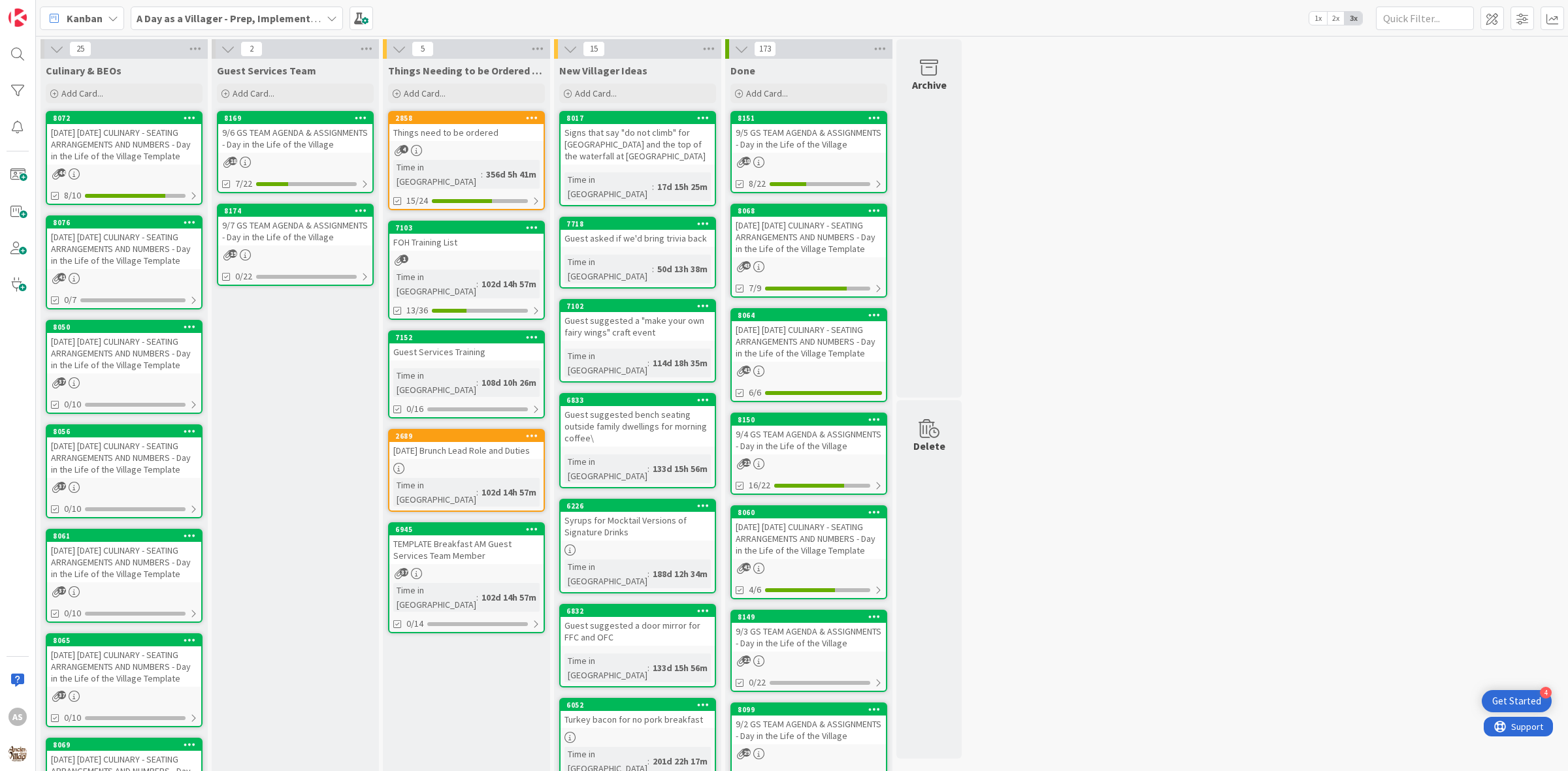
click at [131, 352] on div "[DATE] [DATE] CULINARY - SEATING ARRANGEMENTS AND NUMBERS - Day in the Life of …" at bounding box center [124, 353] width 154 height 40
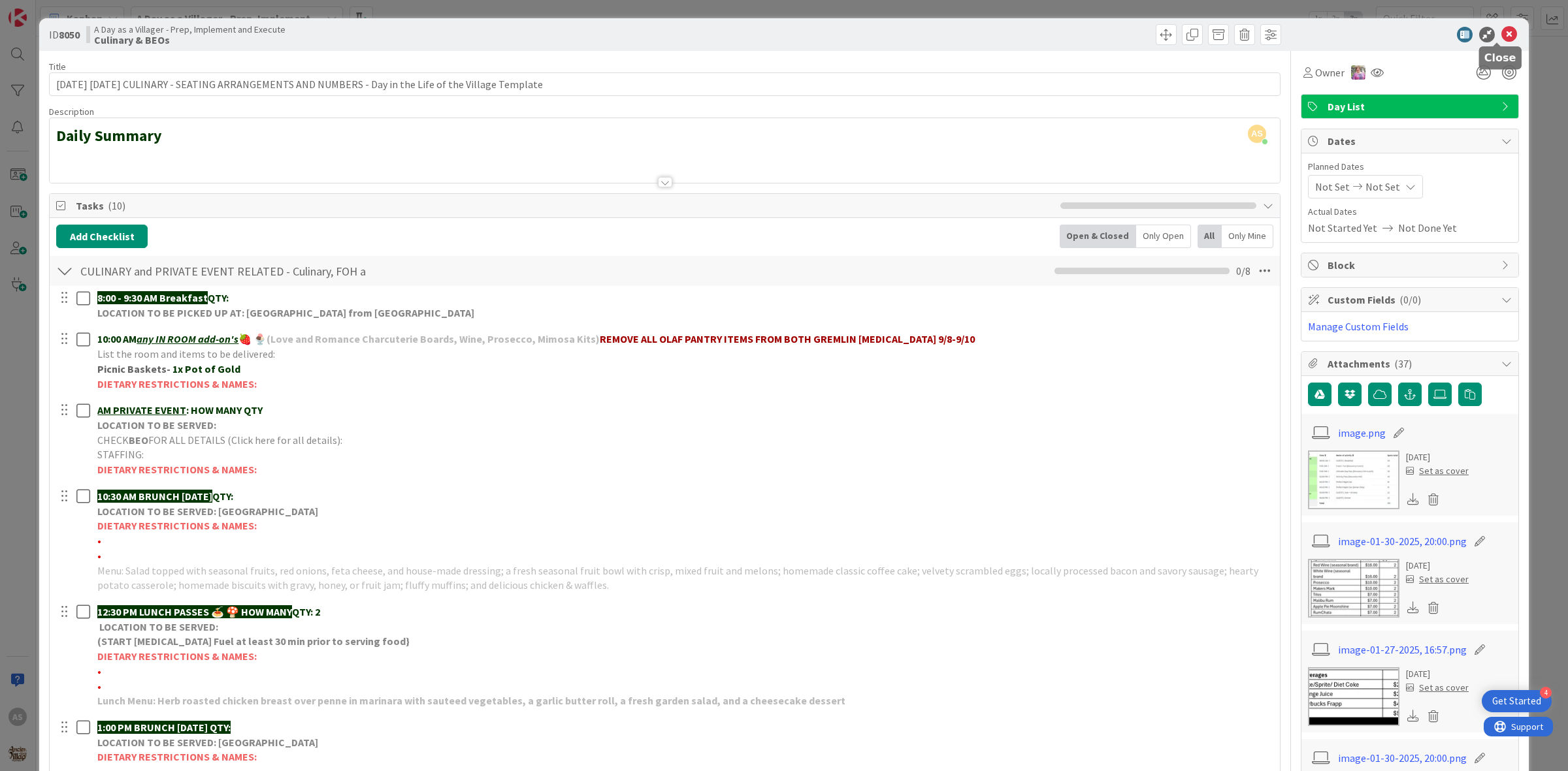
click at [1501, 31] on icon at bounding box center [1509, 34] width 16 height 16
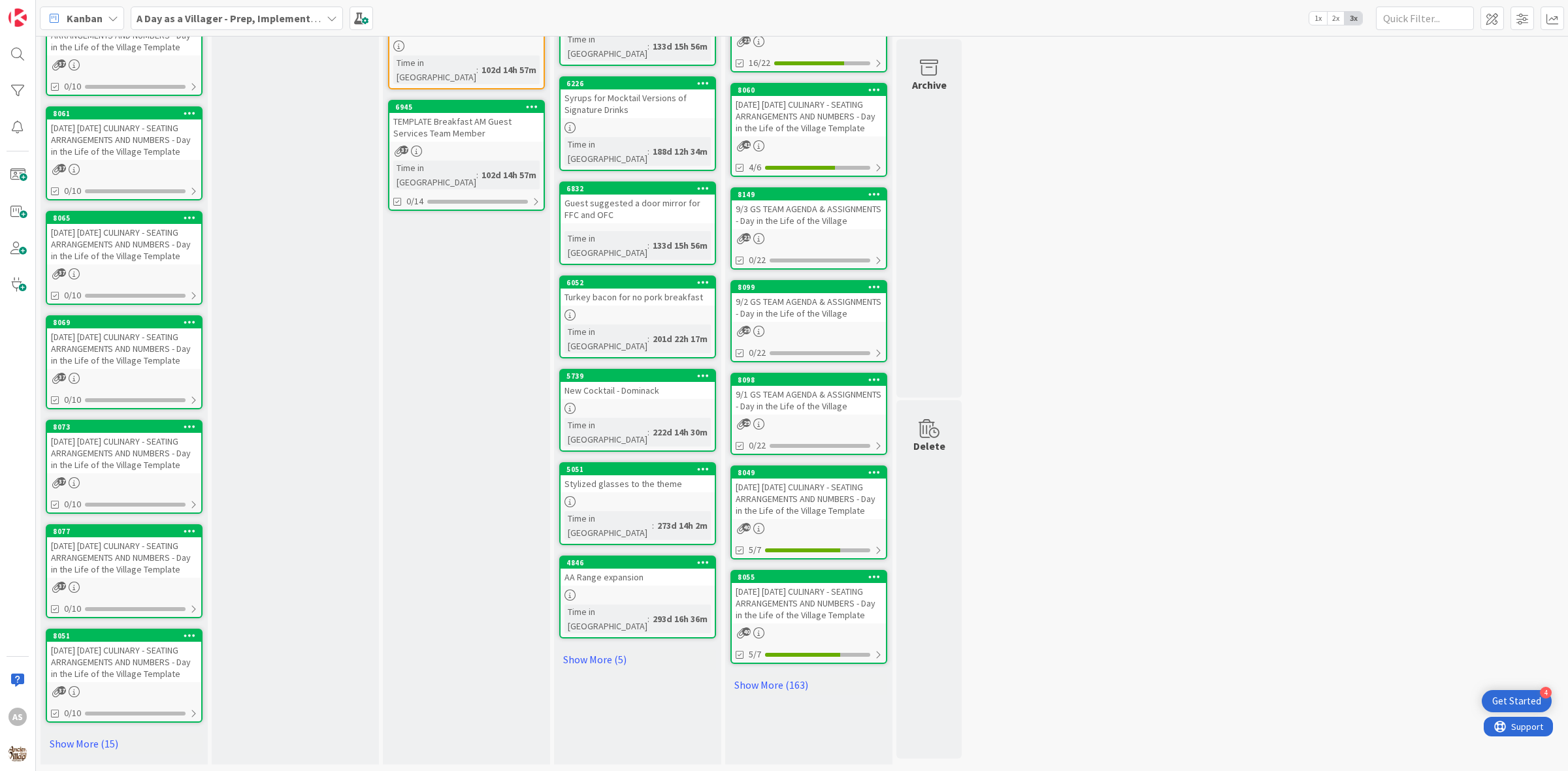
scroll to position [447, 0]
click at [145, 680] on div "[DATE] [DATE] CULINARY - SEATING ARRANGEMENTS AND NUMBERS - Day in the Life of …" at bounding box center [124, 661] width 154 height 40
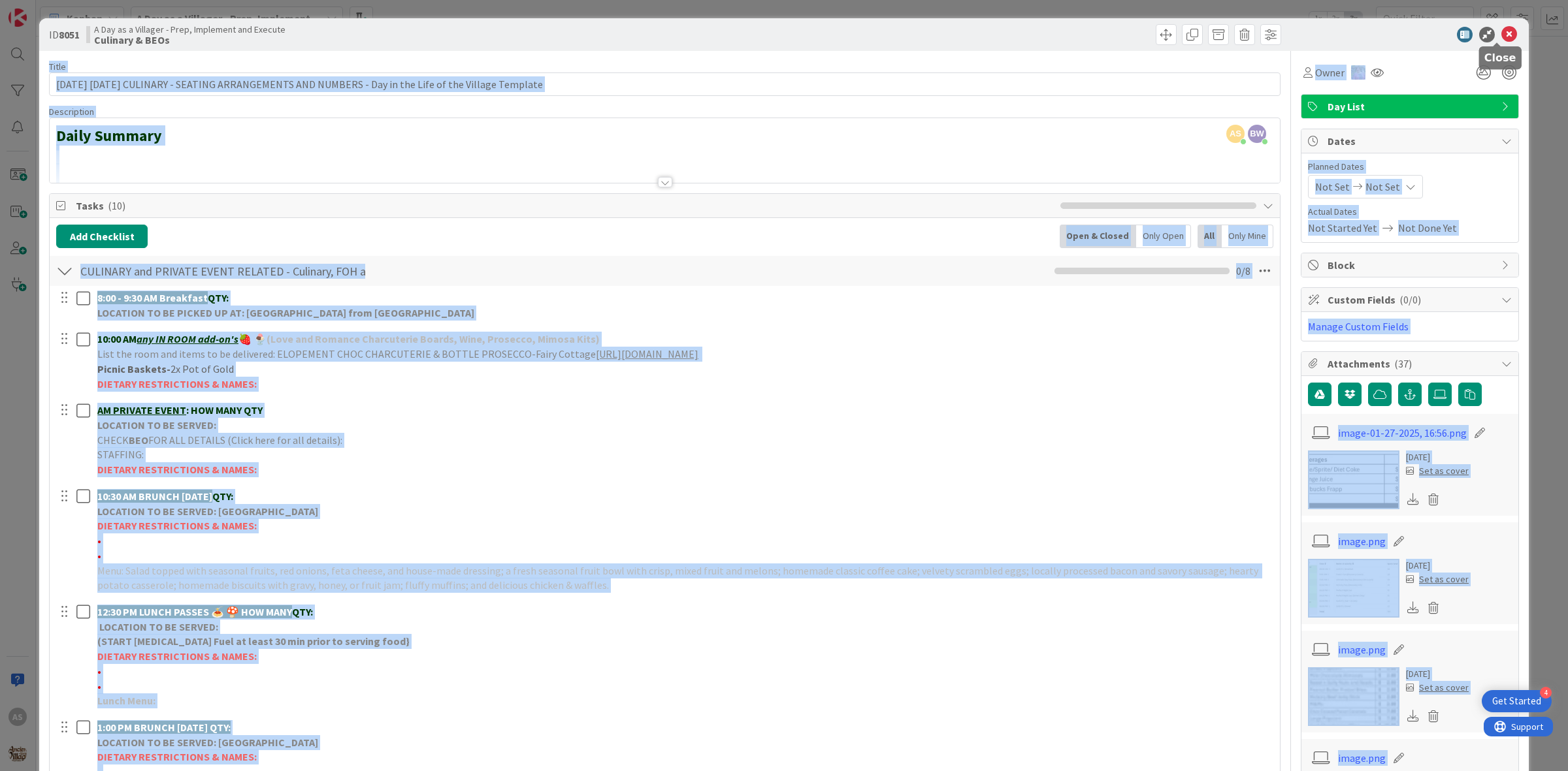
click at [1496, 40] on body "4 Get Started AS Kanban A Day as a Villager - Prep, Implement and Execute 1x 2x…" at bounding box center [784, 386] width 1568 height 771
click at [1501, 33] on icon at bounding box center [1509, 34] width 16 height 16
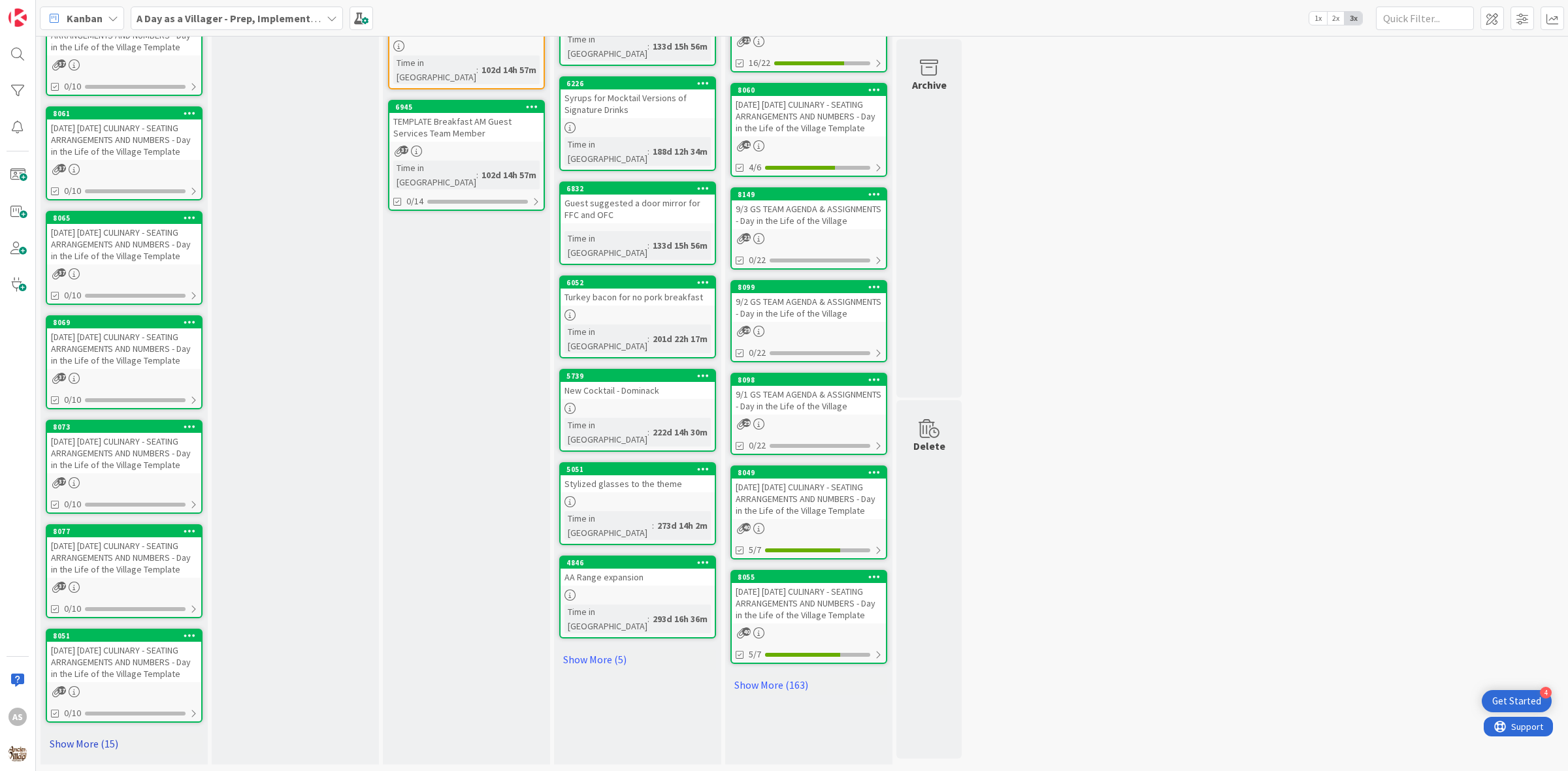
click at [95, 745] on link "Show More (15)" at bounding box center [125, 744] width 157 height 21
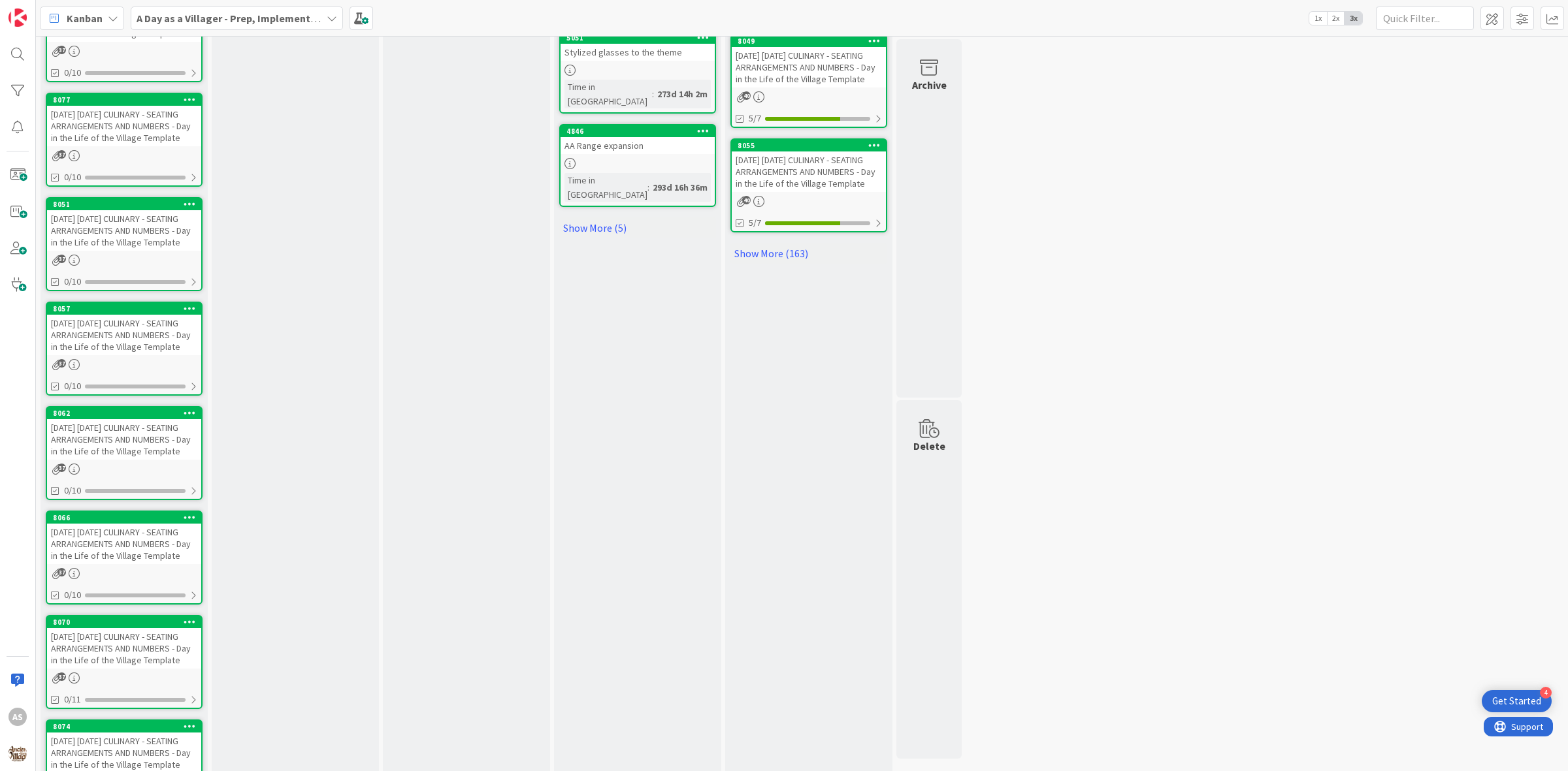
scroll to position [855, 0]
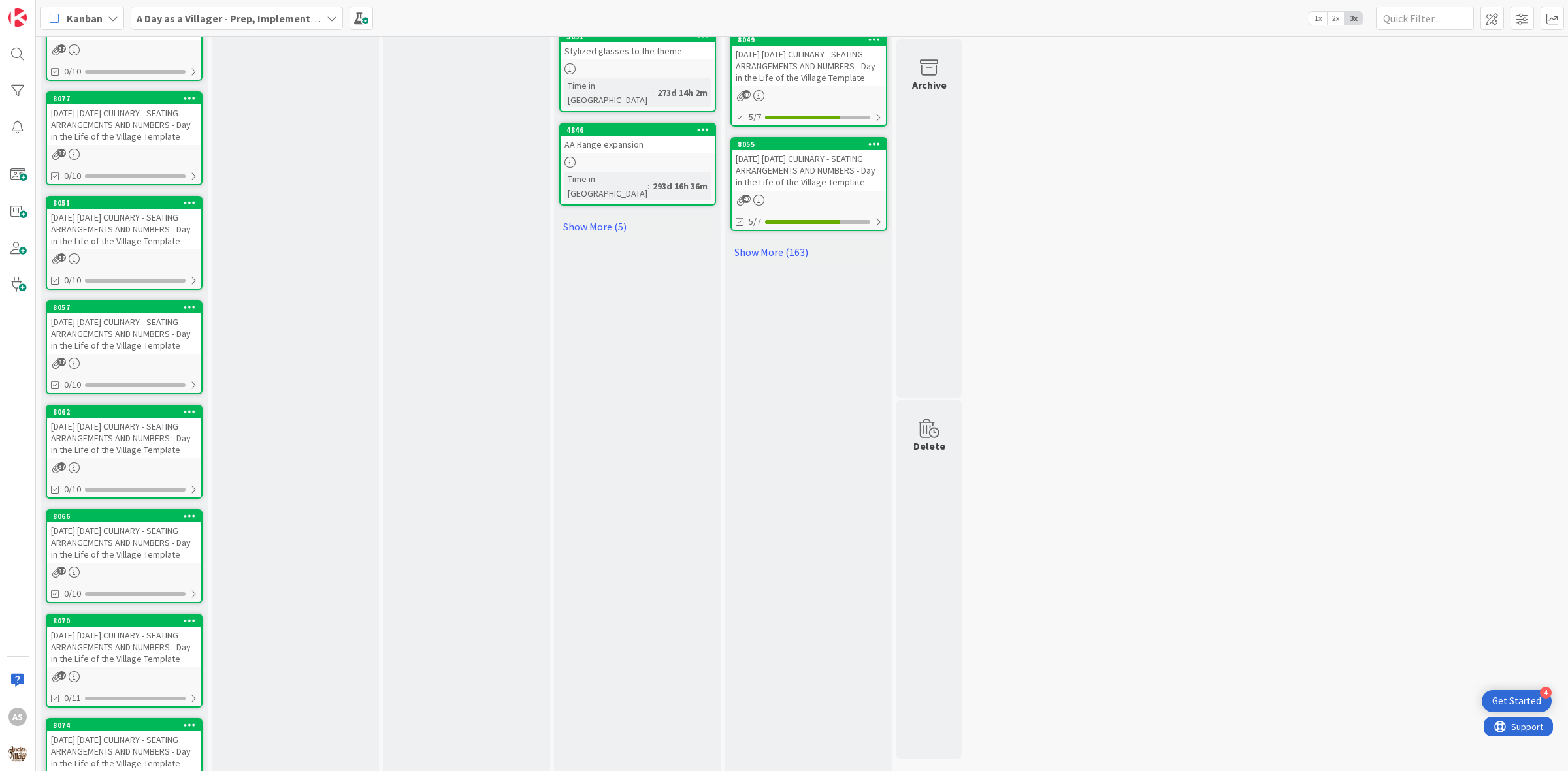
click at [128, 667] on div "[DATE] [DATE] CULINARY - SEATING ARRANGEMENTS AND NUMBERS - Day in the Life of …" at bounding box center [124, 646] width 154 height 40
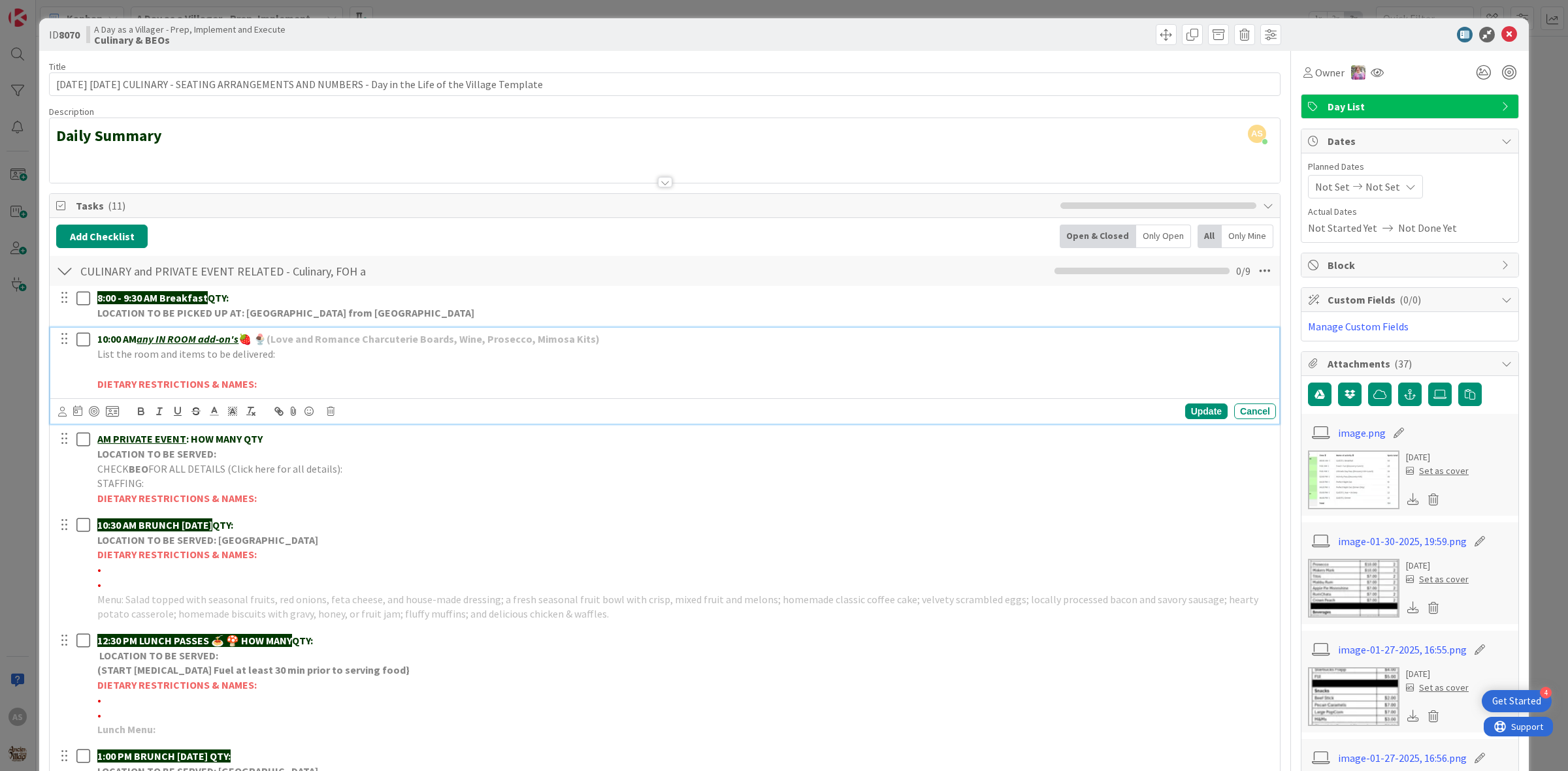
click at [117, 374] on p at bounding box center [684, 369] width 1174 height 15
drag, startPoint x: 242, startPoint y: 367, endPoint x: 163, endPoint y: 372, distance: 79.2
click at [163, 372] on p "Picnic Baskets- 1x Pot of Gold" at bounding box center [684, 369] width 1174 height 15
click at [144, 415] on icon "button" at bounding box center [141, 411] width 12 height 12
click at [1205, 415] on div "Update" at bounding box center [1206, 411] width 42 height 16
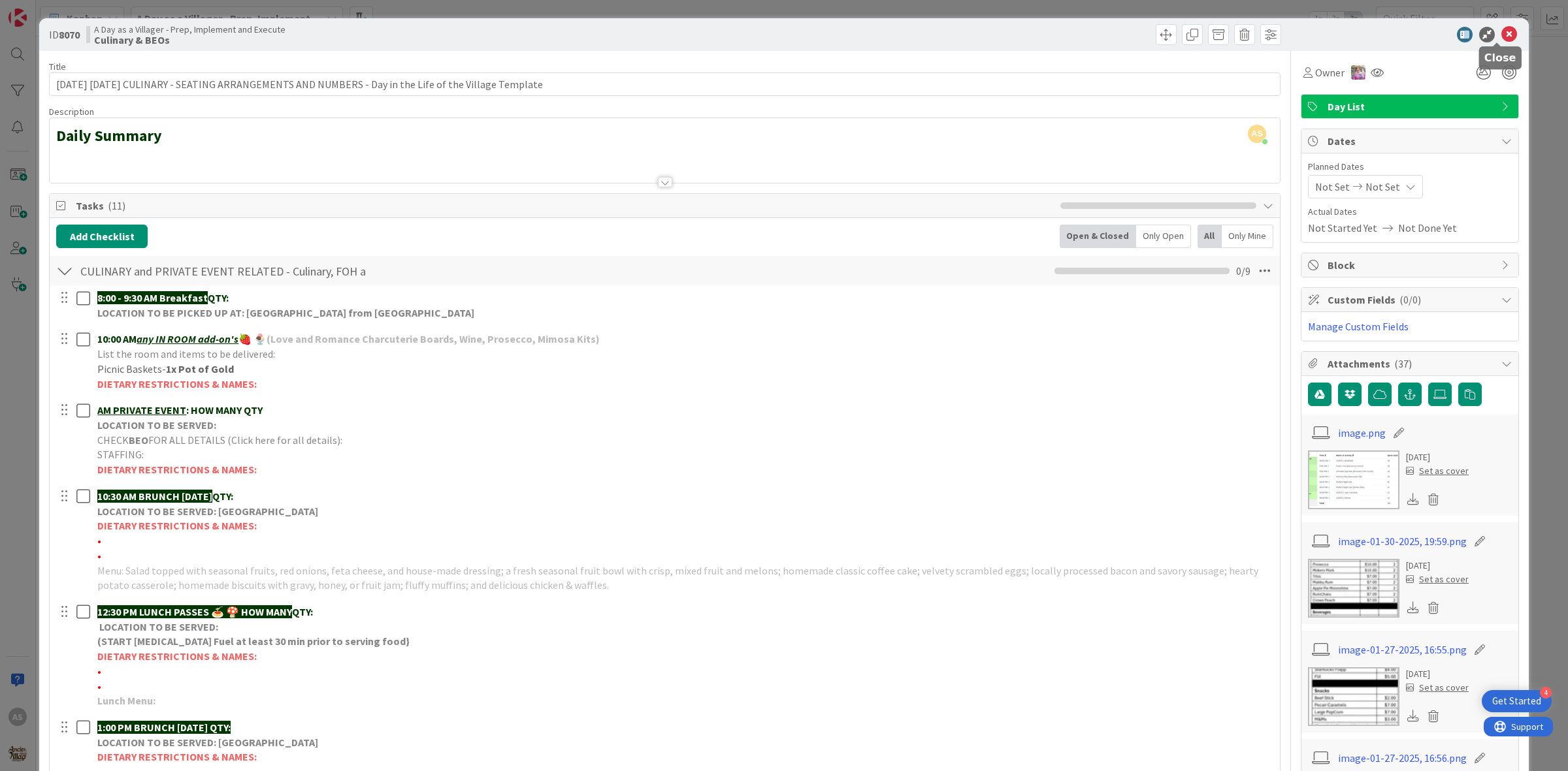
drag, startPoint x: 1498, startPoint y: 37, endPoint x: 259, endPoint y: 565, distance: 1346.8
click at [1501, 38] on icon at bounding box center [1509, 34] width 16 height 16
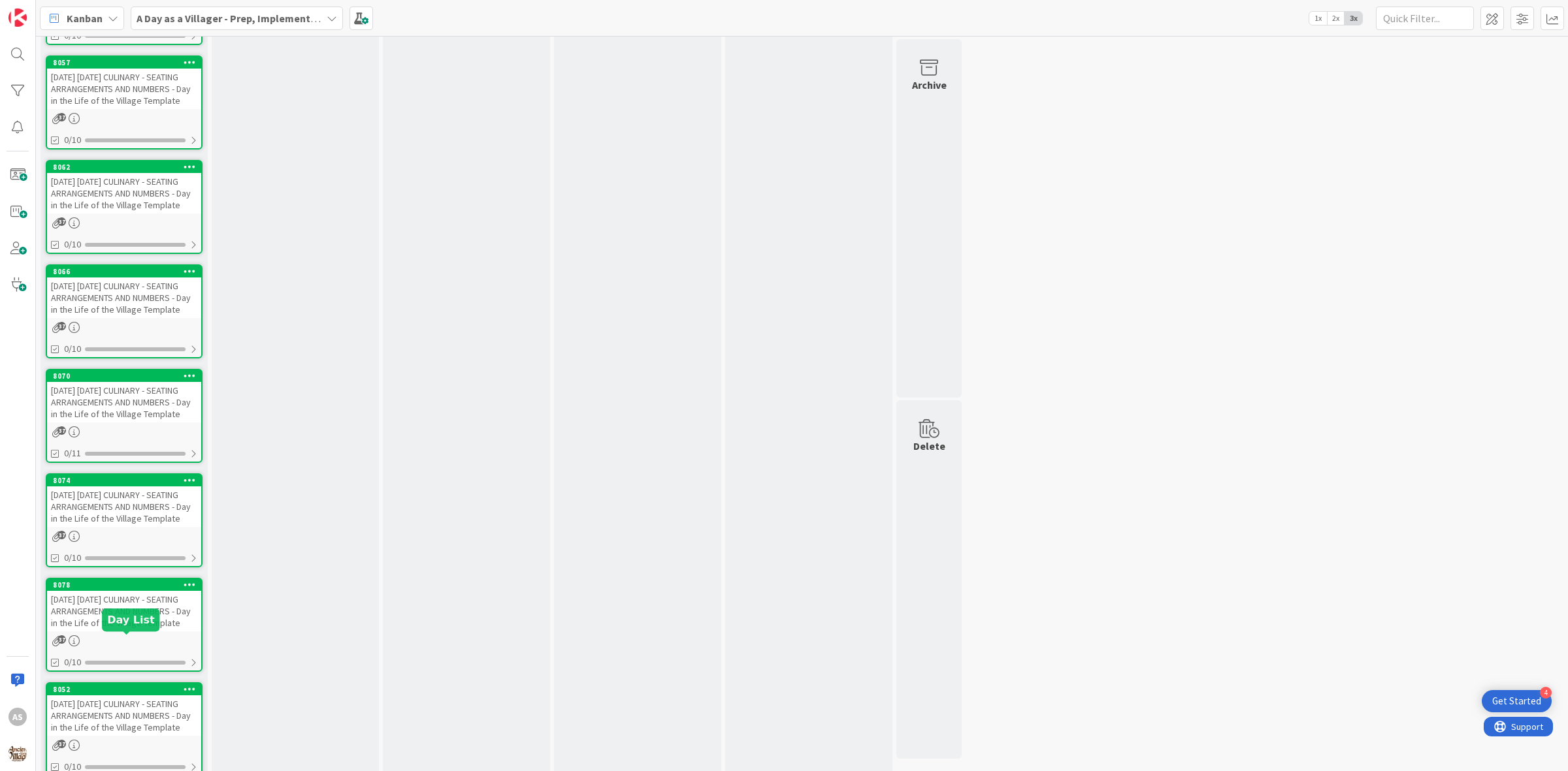
click at [159, 632] on div "[DATE] [DATE] CULINARY - SEATING ARRANGEMENTS AND NUMBERS - Day in the Life of …" at bounding box center [124, 610] width 154 height 40
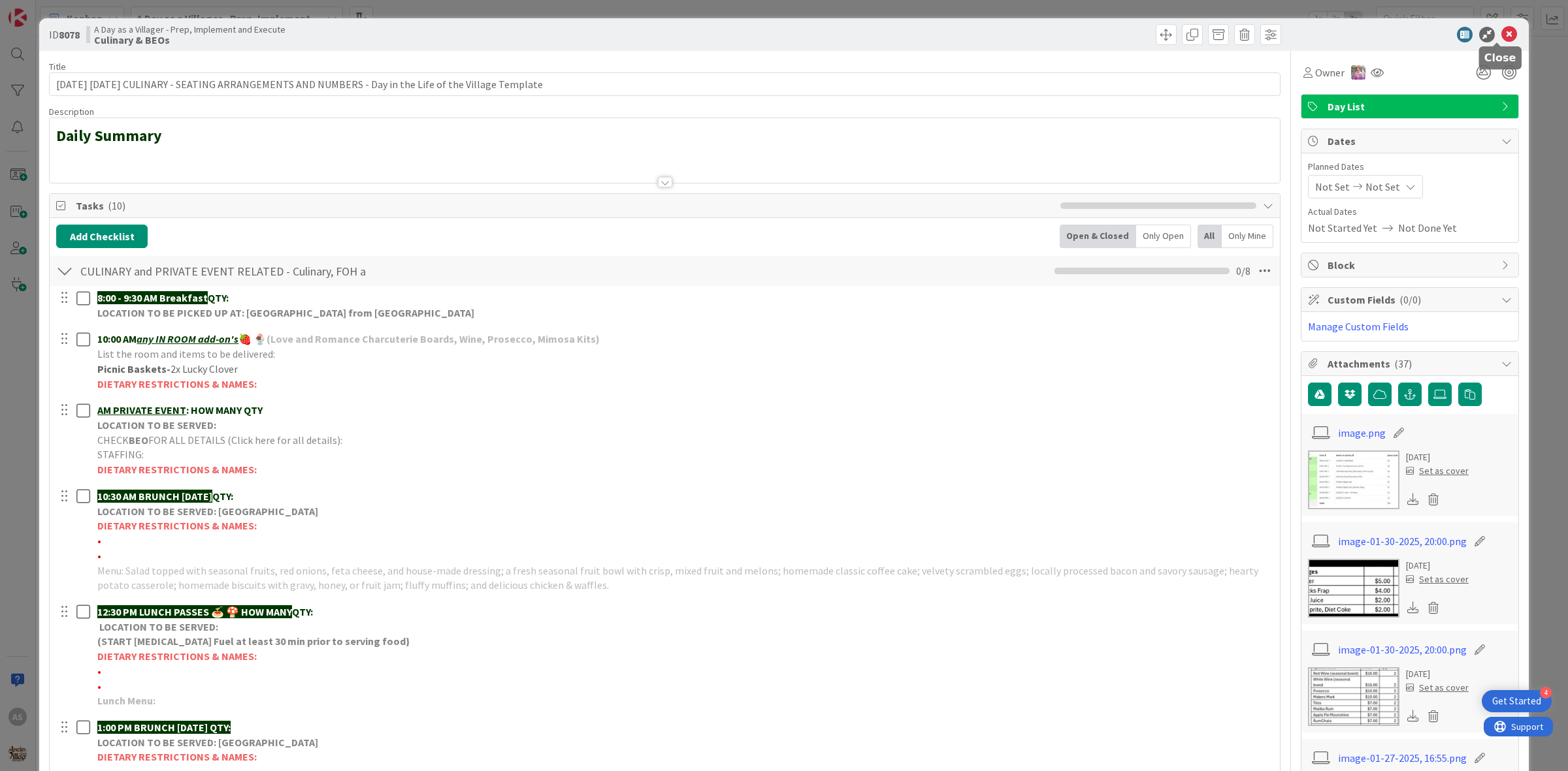
click at [1501, 27] on icon at bounding box center [1509, 34] width 16 height 16
